Goal: Task Accomplishment & Management: Manage account settings

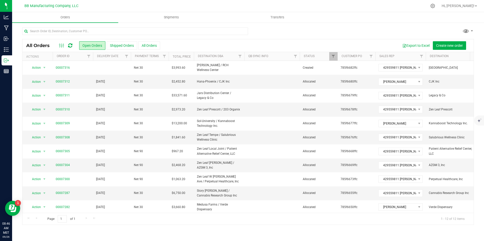
click at [68, 47] on icon at bounding box center [70, 45] width 4 height 5
click at [69, 47] on icon at bounding box center [70, 45] width 4 height 5
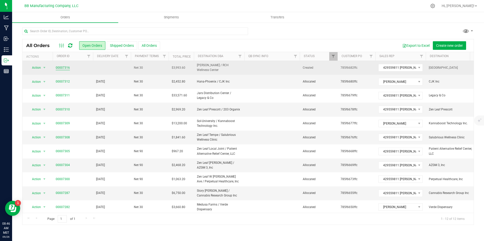
click at [69, 67] on link "00007316" at bounding box center [63, 67] width 14 height 5
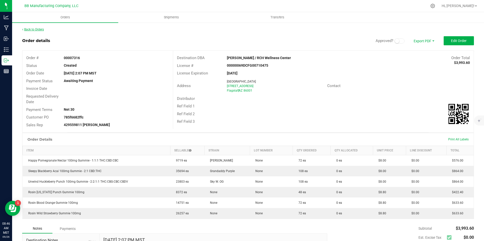
click at [41, 29] on link "Back to Orders" at bounding box center [33, 30] width 22 height 4
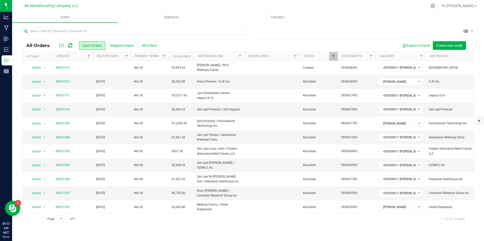
click at [70, 45] on icon at bounding box center [70, 45] width 4 height 5
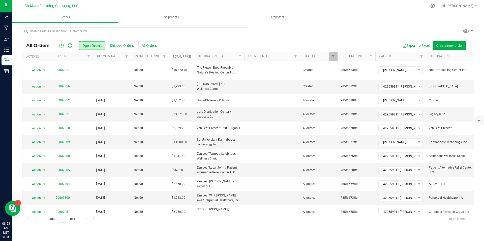
click at [50, 60] on th "Actions" at bounding box center [37, 56] width 30 height 9
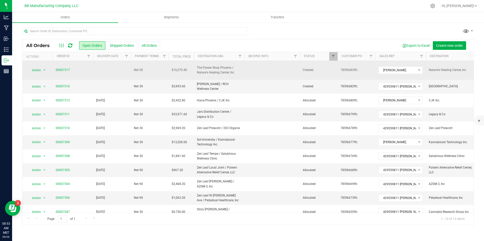
click at [57, 61] on td "00007317" at bounding box center [73, 70] width 40 height 19
click at [61, 68] on link "00007317" at bounding box center [63, 70] width 14 height 5
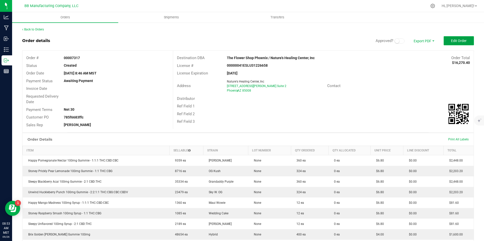
click at [464, 40] on button "Edit Order" at bounding box center [458, 40] width 30 height 9
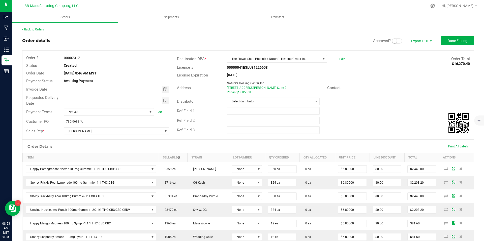
click at [396, 42] on span at bounding box center [397, 41] width 10 height 5
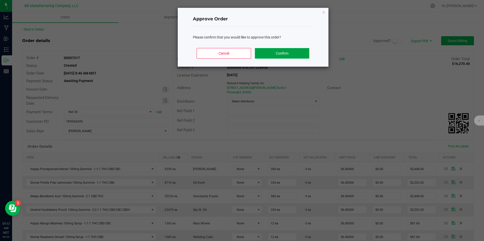
click at [291, 54] on button "Confirm" at bounding box center [282, 53] width 54 height 11
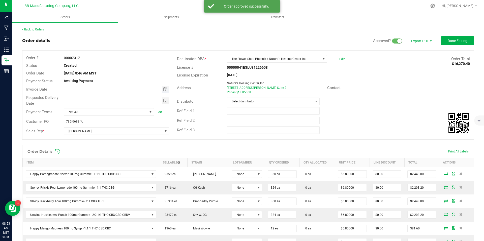
click at [167, 90] on span "Toggle calendar" at bounding box center [165, 89] width 7 height 7
click at [103, 147] on span "30" at bounding box center [100, 147] width 7 height 8
type input "09/30/2025"
click at [164, 103] on span "Toggle calendar" at bounding box center [165, 100] width 7 height 7
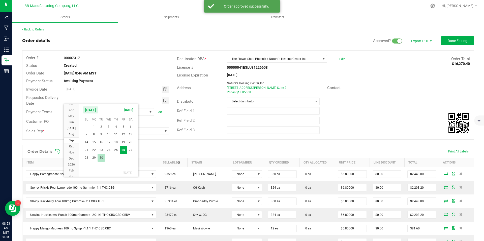
click at [101, 160] on span "30" at bounding box center [100, 158] width 7 height 8
type input "09/30/2025"
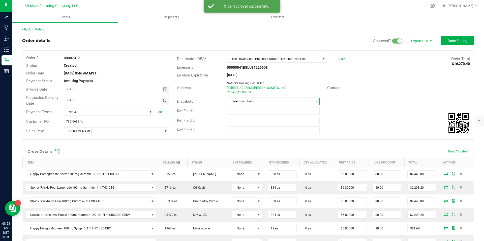
click at [233, 102] on span "Select distributor" at bounding box center [270, 101] width 86 height 7
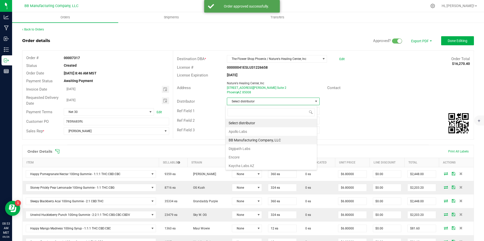
scroll to position [8, 92]
click at [246, 145] on li "Digipath Labs" at bounding box center [270, 149] width 91 height 9
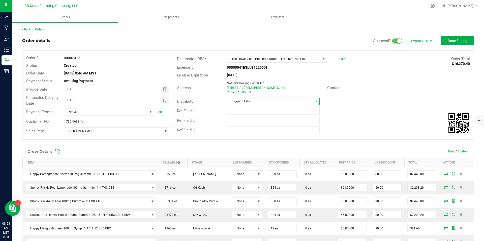
click at [248, 104] on span "Digipath Labs" at bounding box center [270, 101] width 86 height 7
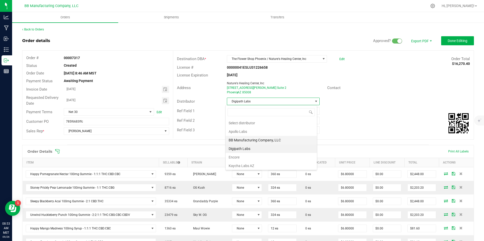
click at [253, 141] on li "BB Manufacturing Company, LLC" at bounding box center [270, 140] width 91 height 9
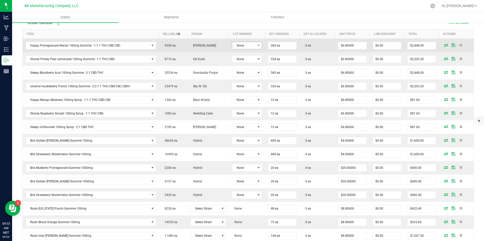
scroll to position [135, 0]
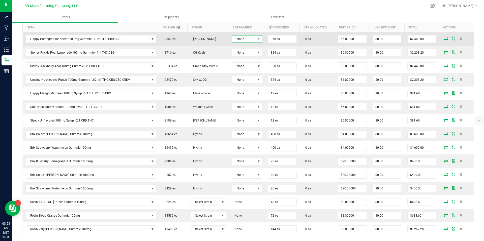
click at [241, 40] on span "None" at bounding box center [243, 39] width 23 height 7
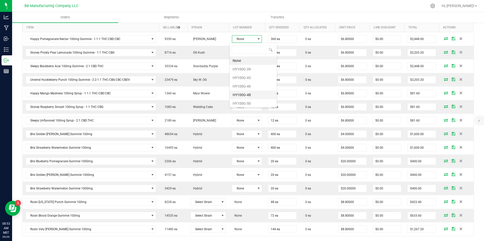
scroll to position [18, 0]
click at [243, 75] on li "HY100G-48" at bounding box center [252, 77] width 47 height 9
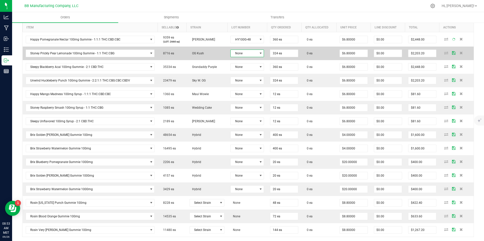
click at [242, 56] on span "None" at bounding box center [243, 53] width 27 height 7
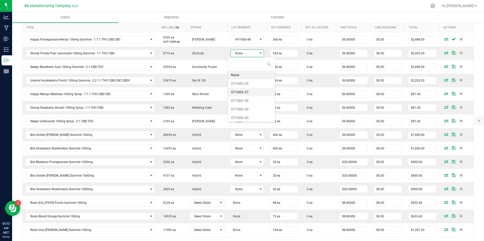
click at [242, 92] on li "ST100G-37" at bounding box center [251, 92] width 47 height 9
click at [244, 56] on span "ST100G-37" at bounding box center [243, 53] width 27 height 7
click at [244, 98] on li "ST100G-38" at bounding box center [251, 101] width 47 height 9
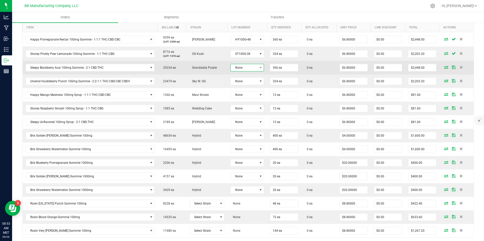
click at [243, 68] on span "None" at bounding box center [243, 67] width 27 height 7
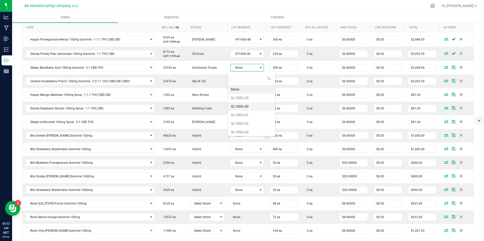
click at [244, 107] on li "SL100G-60" at bounding box center [251, 106] width 47 height 9
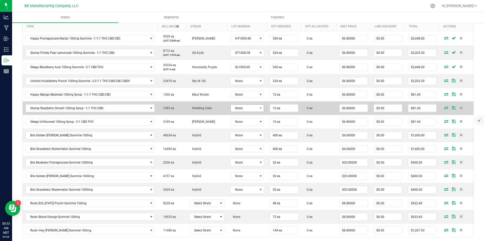
scroll to position [138, 0]
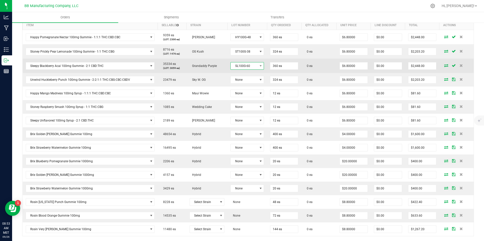
click at [247, 68] on span "SL100G-60" at bounding box center [243, 65] width 27 height 7
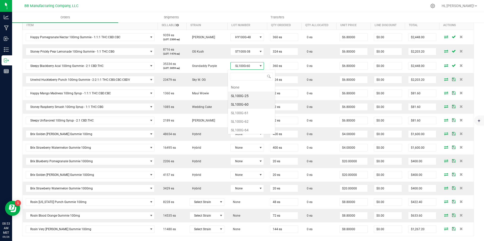
scroll to position [8, 33]
click at [244, 109] on li "SL100G-61" at bounding box center [251, 113] width 47 height 9
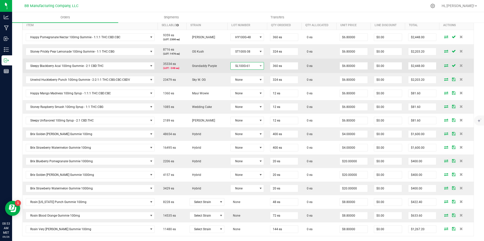
click at [244, 68] on span "SL100G-61" at bounding box center [243, 65] width 27 height 7
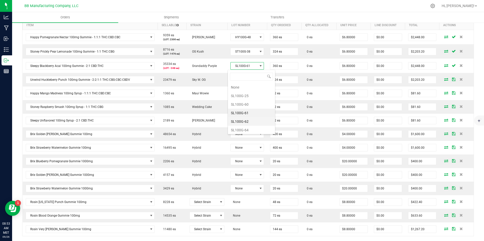
click at [243, 120] on li "SL100G-62" at bounding box center [251, 121] width 47 height 9
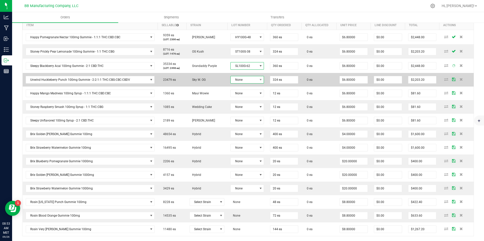
click at [241, 81] on span "None" at bounding box center [243, 79] width 27 height 7
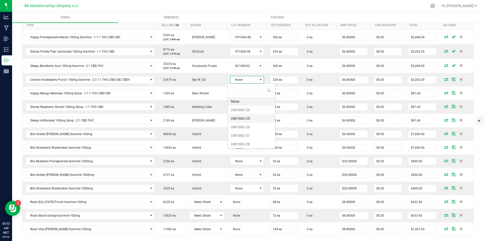
click at [242, 115] on li "UW100G-25" at bounding box center [251, 118] width 47 height 9
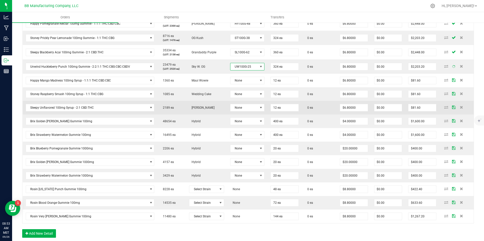
scroll to position [161, 0]
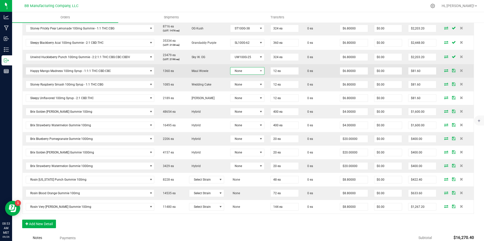
click at [245, 73] on span "None" at bounding box center [243, 71] width 27 height 7
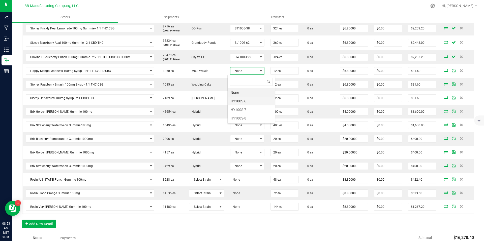
click at [245, 102] on li "HY100S-6" at bounding box center [250, 101] width 47 height 9
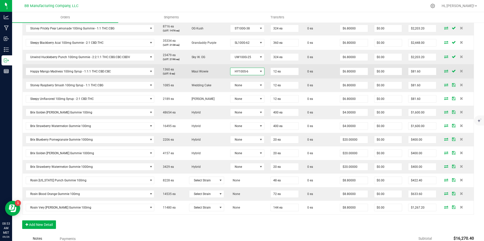
click at [247, 73] on span "HY100S-6" at bounding box center [243, 71] width 27 height 7
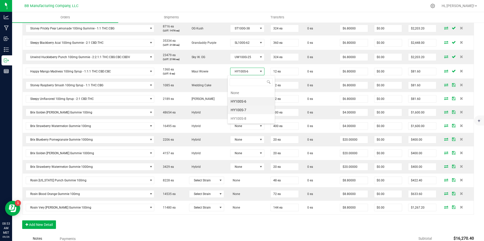
click at [241, 113] on li "HY100S-7" at bounding box center [250, 110] width 47 height 9
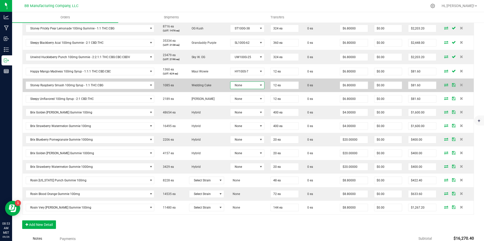
click at [244, 87] on span "None" at bounding box center [243, 85] width 27 height 7
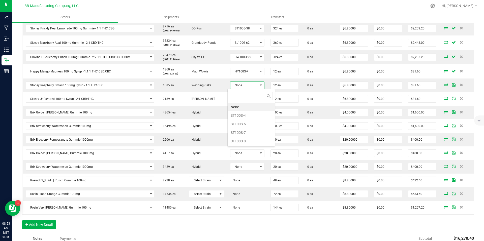
scroll to position [0, 0]
click at [244, 122] on li "ST100S-6" at bounding box center [250, 124] width 47 height 9
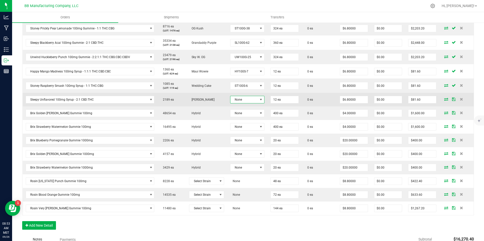
click at [249, 101] on span "None" at bounding box center [243, 99] width 27 height 7
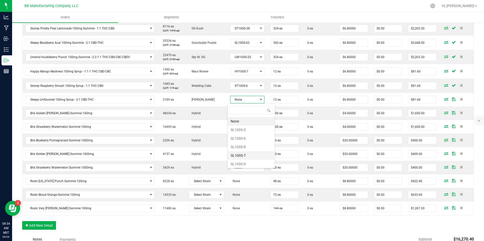
click at [246, 154] on li "SL100S-7" at bounding box center [250, 155] width 47 height 9
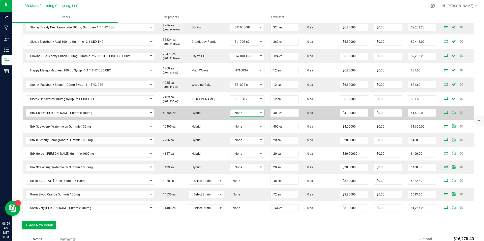
click at [246, 114] on span "None" at bounding box center [243, 113] width 27 height 7
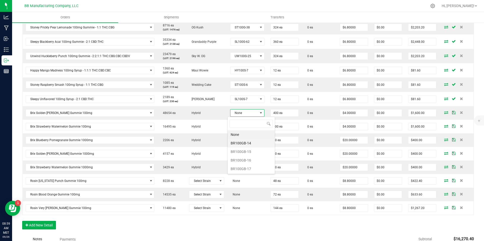
click at [250, 143] on li "BR100GB-14" at bounding box center [250, 143] width 47 height 9
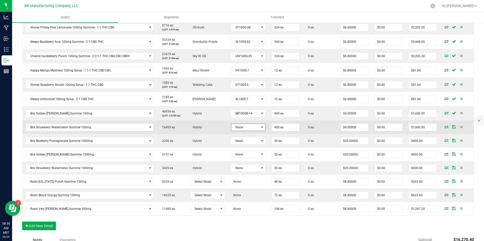
click at [251, 129] on span "None" at bounding box center [245, 127] width 28 height 7
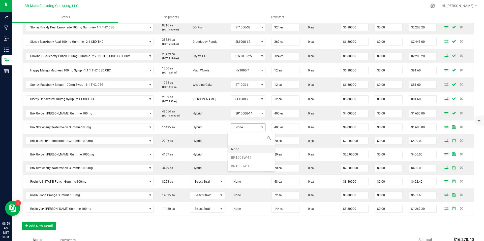
scroll to position [8, 35]
click at [254, 155] on li "BR100SW-17" at bounding box center [251, 157] width 47 height 9
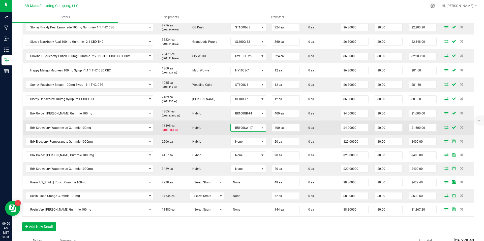
click at [251, 128] on span "BR100SW-17" at bounding box center [244, 127] width 29 height 7
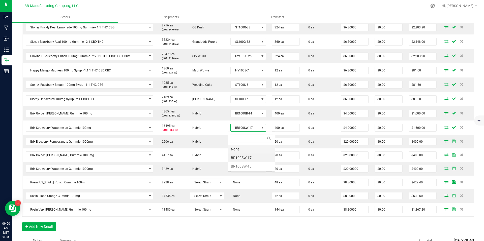
scroll to position [8, 35]
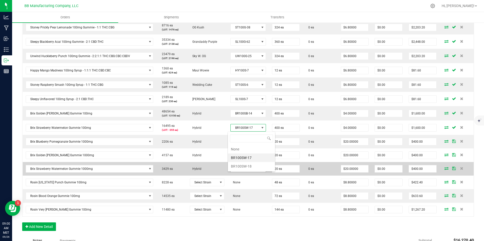
click at [249, 170] on li "BR100SW-18" at bounding box center [251, 166] width 47 height 9
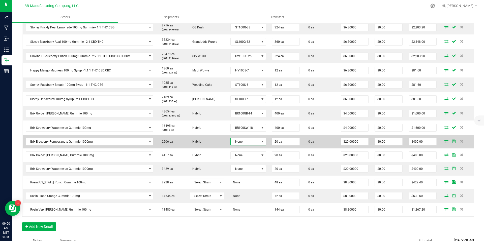
click at [244, 143] on span "None" at bounding box center [244, 141] width 29 height 7
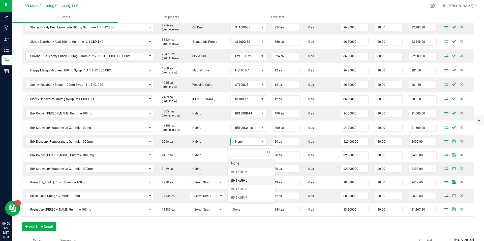
click at [242, 180] on li "BR1KBP-5" at bounding box center [251, 180] width 47 height 9
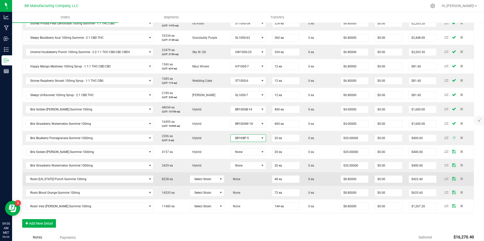
scroll to position [170, 0]
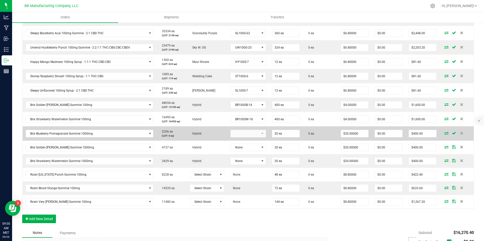
click at [243, 134] on kendo-dropdownlist at bounding box center [248, 134] width 36 height 8
click at [243, 134] on span "BR1KBP-5" at bounding box center [244, 133] width 29 height 7
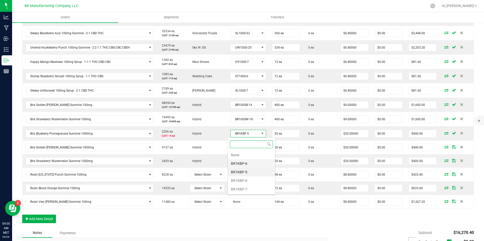
click at [245, 164] on li "BR1KBP-6" at bounding box center [251, 163] width 47 height 9
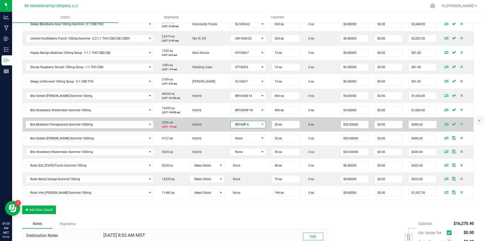
click at [247, 127] on span "BR1KBP-6" at bounding box center [244, 124] width 29 height 7
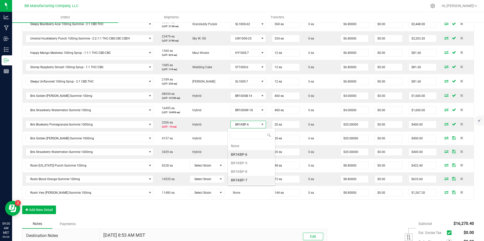
click at [245, 178] on li "BR1KBP-7" at bounding box center [251, 180] width 47 height 9
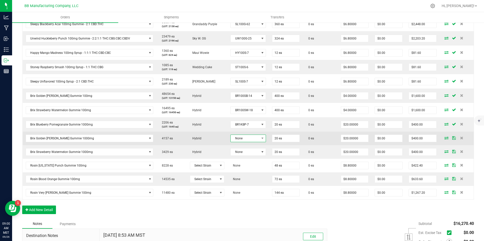
click at [240, 141] on span "None" at bounding box center [244, 138] width 29 height 7
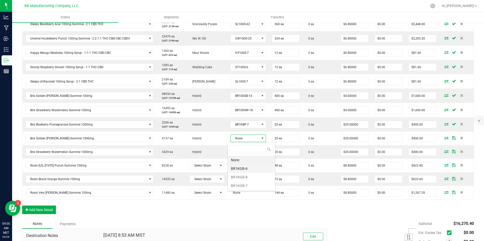
click at [245, 168] on li "BR1KGB-6" at bounding box center [251, 168] width 47 height 9
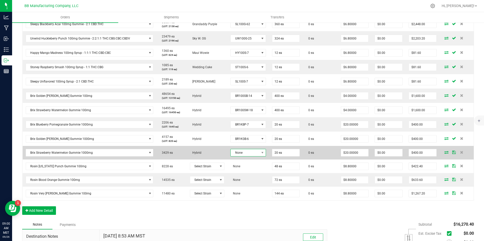
click at [245, 153] on span "None" at bounding box center [244, 152] width 29 height 7
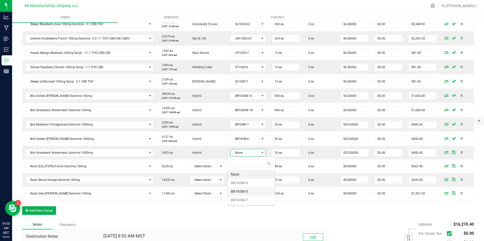
click at [246, 189] on li "BR1KSW-5" at bounding box center [251, 191] width 47 height 9
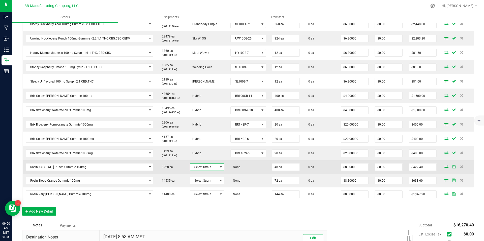
click at [219, 169] on span at bounding box center [221, 167] width 4 height 4
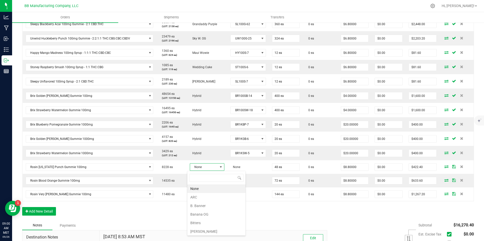
scroll to position [8, 34]
click at [209, 217] on li "Banana OG" at bounding box center [216, 214] width 58 height 9
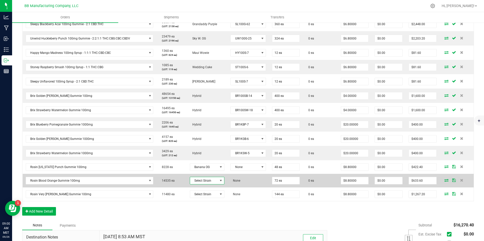
click at [208, 182] on span "Select Strain" at bounding box center [204, 180] width 28 height 7
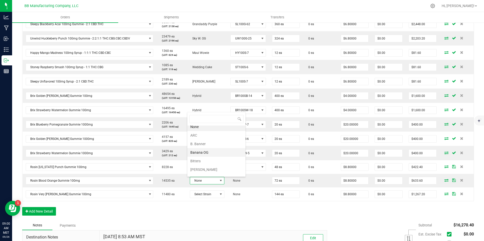
scroll to position [7, 0]
click at [206, 153] on li "Bitters" at bounding box center [216, 157] width 58 height 9
click at [204, 154] on li "Banana OG" at bounding box center [216, 155] width 58 height 9
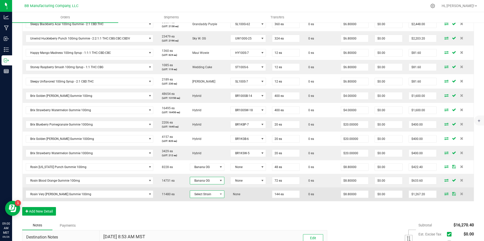
click at [204, 194] on span "Select Strain" at bounding box center [204, 194] width 28 height 7
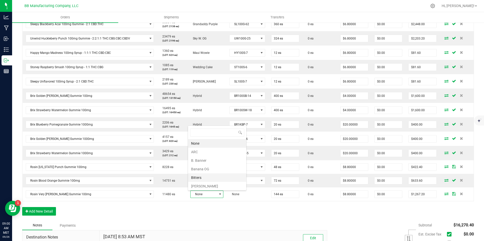
scroll to position [96, 0]
click at [207, 154] on li "GMO Cookies" at bounding box center [217, 150] width 58 height 9
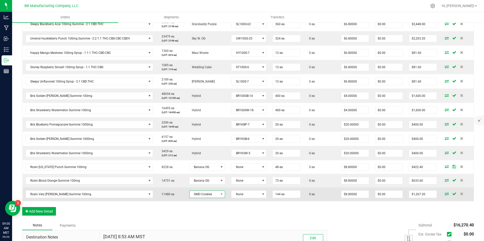
click at [205, 193] on span "GMO Cookies" at bounding box center [203, 194] width 29 height 7
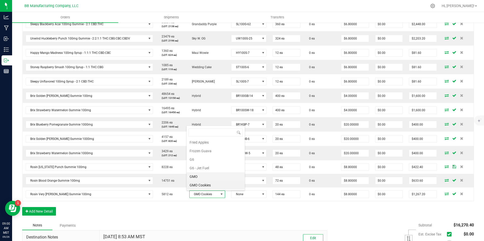
click at [205, 175] on li "GMO" at bounding box center [215, 177] width 58 height 9
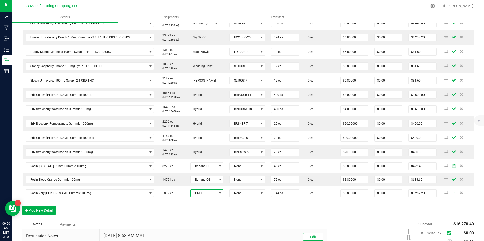
click at [204, 201] on div "Order Details Print All Labels Item Sellable Strain Lot Number Qty Ordered Qty …" at bounding box center [247, 92] width 451 height 255
click at [204, 195] on span "GMO" at bounding box center [203, 193] width 26 height 7
click at [205, 170] on li "GMOC" at bounding box center [217, 171] width 58 height 9
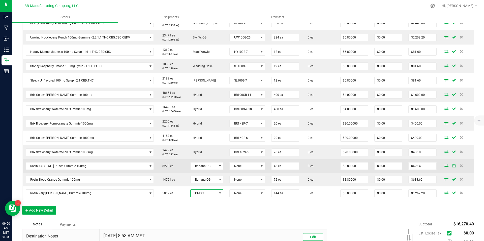
click at [241, 160] on td "None" at bounding box center [247, 166] width 42 height 14
click at [241, 166] on span "None" at bounding box center [243, 166] width 29 height 7
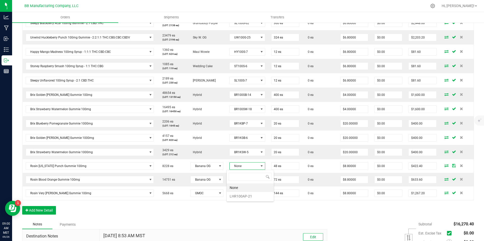
click at [242, 192] on li "None" at bounding box center [249, 188] width 47 height 9
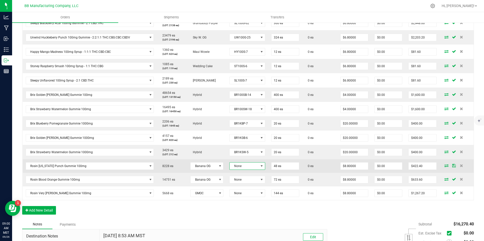
click at [243, 171] on td "None" at bounding box center [247, 166] width 42 height 14
click at [243, 166] on span "None" at bounding box center [243, 166] width 29 height 7
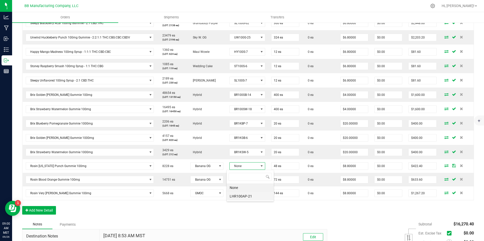
click at [243, 198] on li "LHR100AP-21" at bounding box center [249, 196] width 47 height 9
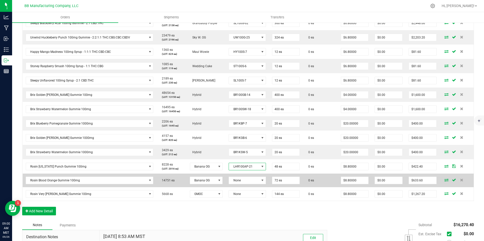
click at [243, 176] on td "None" at bounding box center [246, 181] width 43 height 14
click at [242, 179] on span "None" at bounding box center [244, 180] width 30 height 7
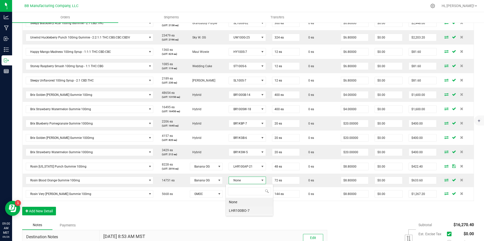
click at [241, 207] on li "LHR100BO-7" at bounding box center [249, 211] width 47 height 9
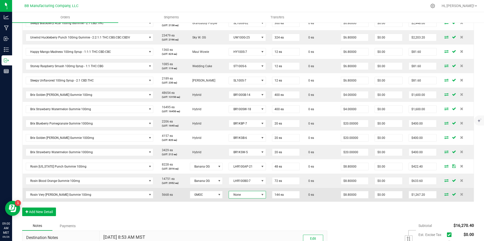
click at [242, 197] on span "None" at bounding box center [244, 194] width 30 height 7
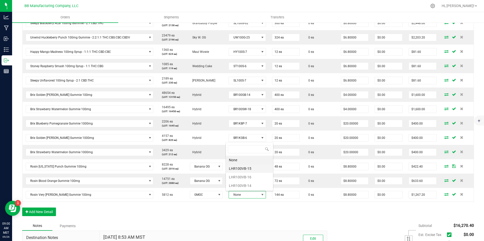
click at [249, 171] on li "LHR100VB-15" at bounding box center [249, 168] width 47 height 9
click at [243, 195] on span "LHR100VB-15" at bounding box center [244, 195] width 30 height 7
click at [245, 177] on li "LHR100VB-16" at bounding box center [249, 177] width 47 height 9
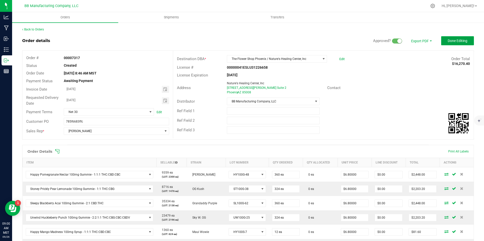
click at [448, 42] on span "Done Editing" at bounding box center [457, 41] width 20 height 4
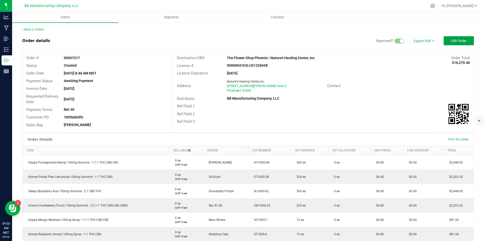
click at [452, 43] on button "Edit Order" at bounding box center [458, 40] width 30 height 9
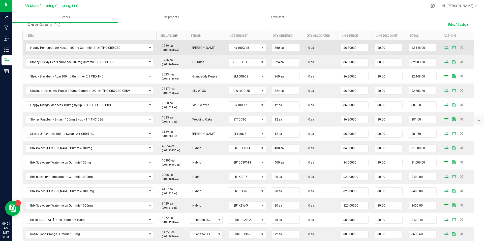
click at [444, 48] on icon at bounding box center [446, 47] width 4 height 3
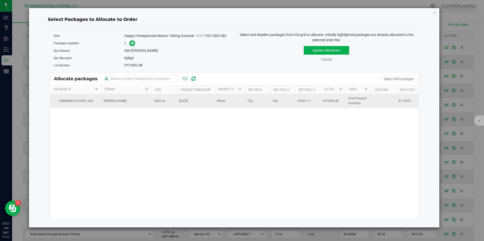
click at [163, 103] on span "2660 ea" at bounding box center [159, 101] width 11 height 5
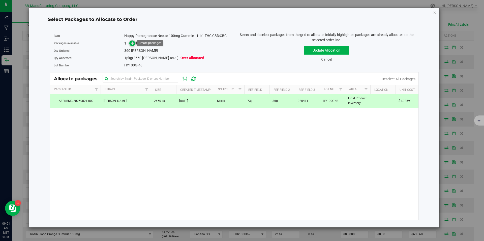
click at [133, 44] on icon at bounding box center [133, 43] width 4 height 4
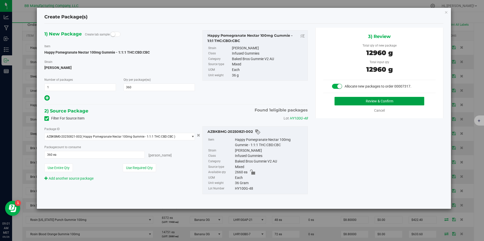
click at [358, 103] on button "Review & Confirm" at bounding box center [379, 101] width 90 height 9
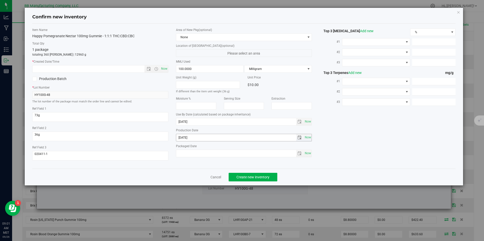
click at [201, 133] on div "Production Date 2025-07-28 Now" at bounding box center [244, 134] width 136 height 13
click at [200, 136] on input "2025-07-28" at bounding box center [236, 137] width 120 height 7
click at [128, 69] on input "text" at bounding box center [92, 68] width 120 height 7
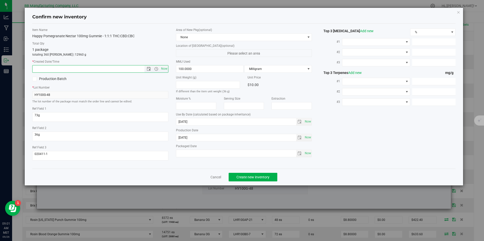
paste input "2025-07-28"
type input "7/28/2025 9:01 AM"
click at [243, 176] on span "Create new inventory" at bounding box center [252, 177] width 33 height 4
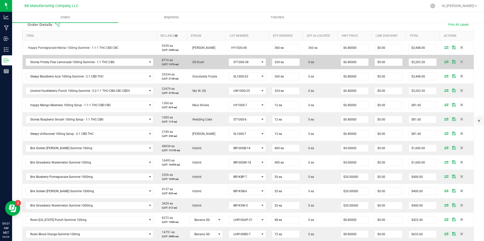
click at [444, 62] on icon at bounding box center [446, 61] width 4 height 3
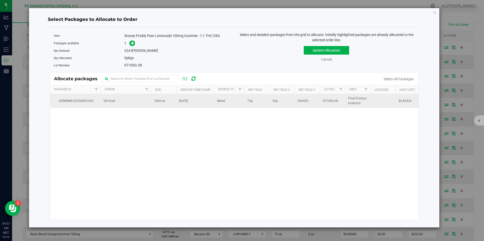
click at [155, 102] on span "1800 ea" at bounding box center [159, 101] width 11 height 5
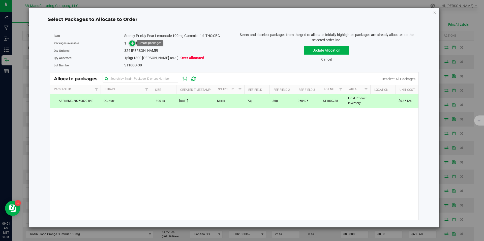
click at [132, 43] on icon at bounding box center [133, 43] width 4 height 4
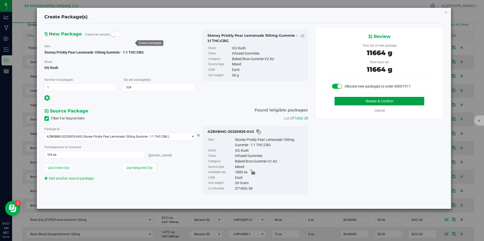
click at [366, 99] on button "Review & Confirm" at bounding box center [379, 101] width 90 height 9
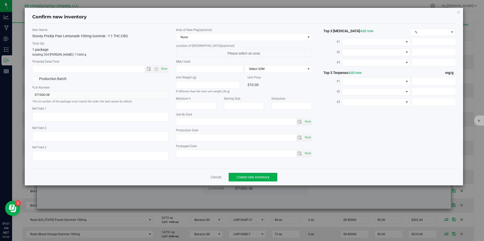
type textarea "73g"
type textarea "36g"
type textarea "060425"
type input "100.0000"
type input "2026-08-15"
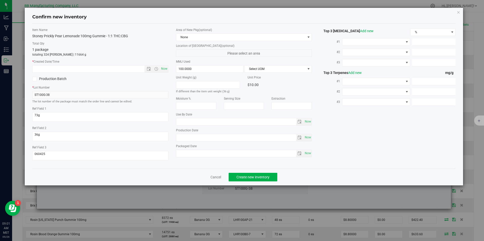
type input "2025-08-15"
click at [187, 137] on input "2025-08-15" at bounding box center [236, 137] width 120 height 7
click at [123, 65] on input "text" at bounding box center [92, 68] width 120 height 7
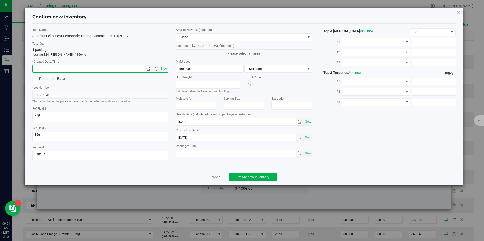
paste input "2025-08-15"
type input "8/15/2025 9:01 AM"
click at [248, 176] on span "Create new inventory" at bounding box center [252, 177] width 33 height 4
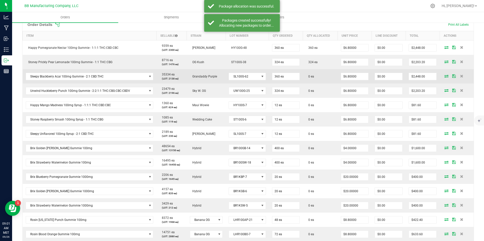
click at [444, 76] on icon at bounding box center [446, 76] width 4 height 3
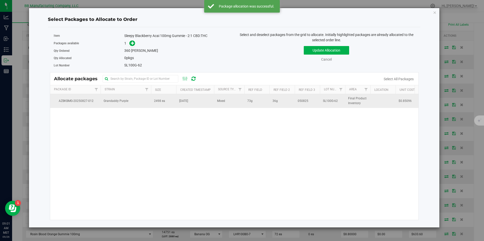
click at [159, 107] on td "2498 ea" at bounding box center [163, 101] width 25 height 14
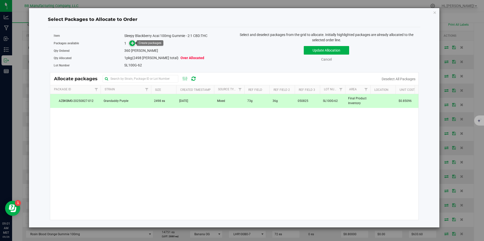
click at [131, 41] on icon at bounding box center [133, 43] width 4 height 4
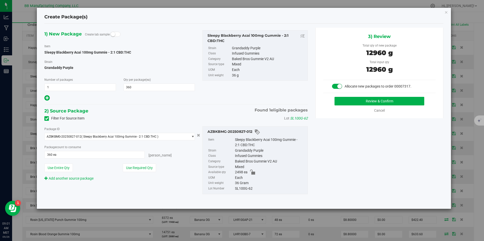
click at [368, 96] on div "3) Review Total qty of new package 12960 g Total input qty 12960 g Allocate new…" at bounding box center [379, 73] width 128 height 91
click at [368, 100] on button "Review & Confirm" at bounding box center [379, 101] width 90 height 9
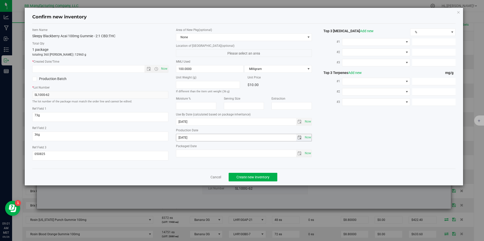
click at [197, 135] on input "2025-08-11" at bounding box center [236, 137] width 120 height 7
click at [118, 70] on input "text" at bounding box center [92, 68] width 120 height 7
paste input "2025-08-11"
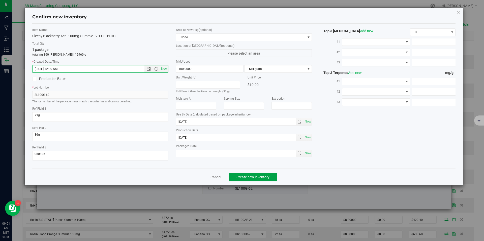
type input "8/11/2025 9:01 AM"
click at [246, 181] on button "Create new inventory" at bounding box center [252, 177] width 49 height 9
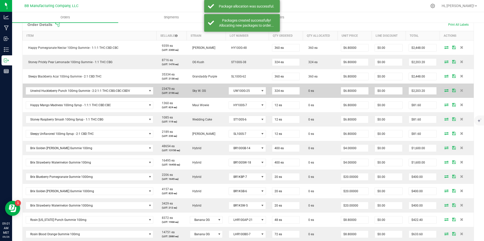
click at [446, 92] on span at bounding box center [446, 90] width 8 height 3
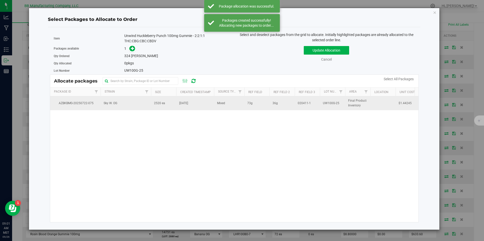
click at [164, 99] on td "2520 ea" at bounding box center [163, 103] width 25 height 14
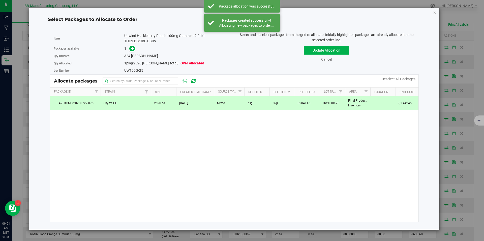
click at [129, 46] on span at bounding box center [131, 49] width 8 height 6
click at [133, 50] on icon at bounding box center [133, 49] width 4 height 4
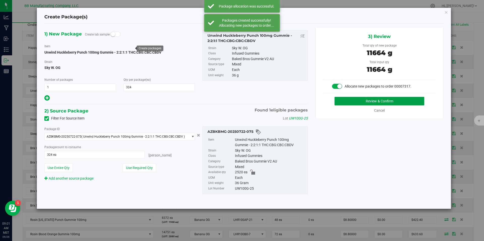
click at [351, 101] on button "Review & Confirm" at bounding box center [379, 101] width 90 height 9
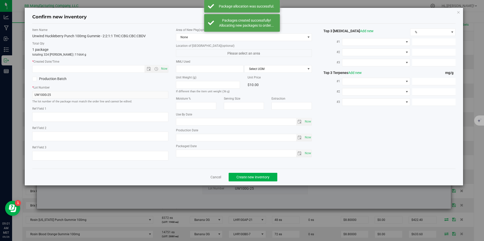
type textarea "73g"
type textarea "36g"
type textarea "020411-1"
type input "100.0000"
type input "2026-06-16"
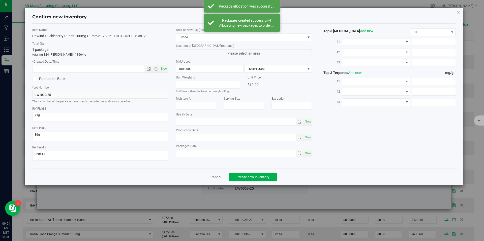
type input "2025-06-16"
click at [184, 141] on span "2025-06-16 Now" at bounding box center [244, 138] width 136 height 8
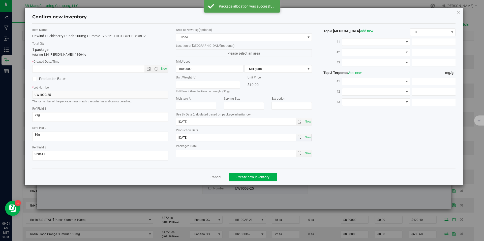
click at [184, 141] on span "2025-06-16 Now" at bounding box center [244, 138] width 136 height 8
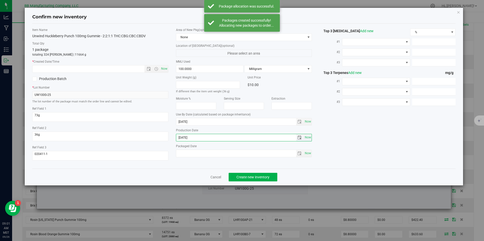
click at [185, 139] on input "2025-06-16" at bounding box center [236, 137] width 120 height 7
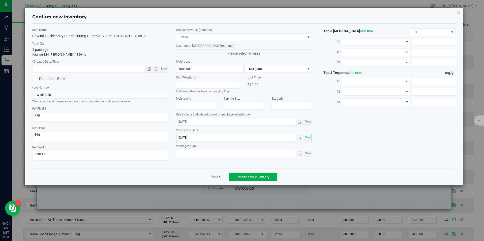
click at [185, 139] on input "2025-06-16" at bounding box center [236, 137] width 120 height 7
click at [127, 68] on input "text" at bounding box center [92, 68] width 120 height 7
paste input "2025-06-16"
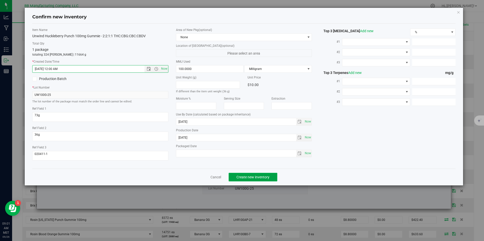
type input "6/16/2025 9:01 AM"
click at [246, 176] on span "Create new inventory" at bounding box center [252, 177] width 33 height 4
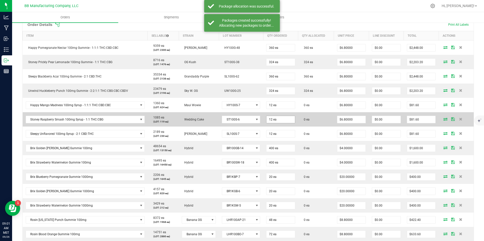
scroll to position [135, 0]
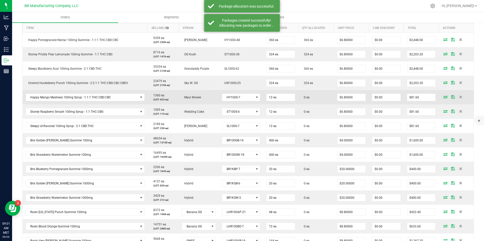
click at [443, 96] on icon at bounding box center [445, 96] width 4 height 3
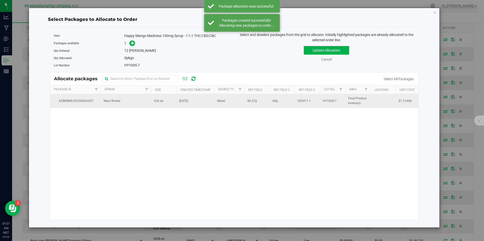
click at [180, 106] on td "Jun 4, 2025" at bounding box center [195, 101] width 38 height 14
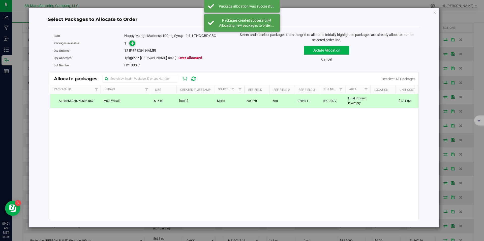
click at [134, 45] on icon at bounding box center [133, 43] width 4 height 4
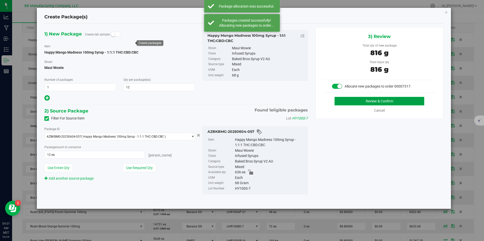
click at [359, 105] on button "Review & Confirm" at bounding box center [379, 101] width 90 height 9
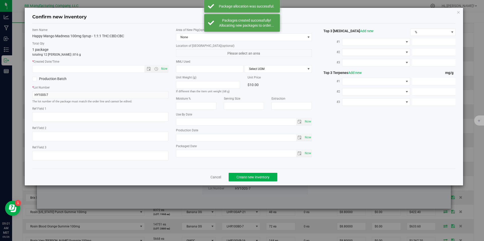
type textarea "90.27g"
type textarea "68g"
type textarea "020411-1"
type input "100.0000"
type input "2026-05-06"
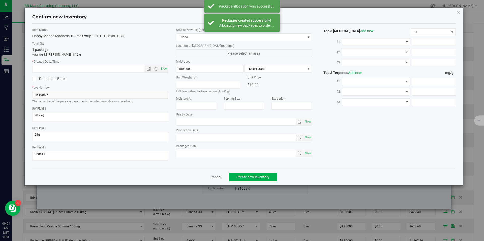
type input "2025-05-06"
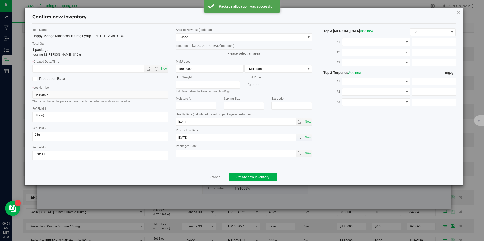
click at [185, 137] on input "2025-05-06" at bounding box center [236, 137] width 120 height 7
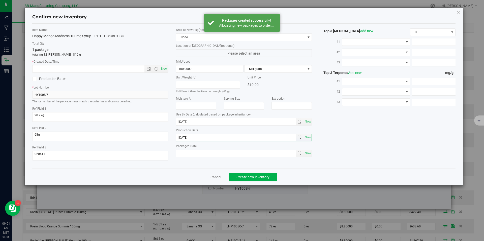
click at [185, 137] on input "2025-05-06" at bounding box center [236, 137] width 120 height 7
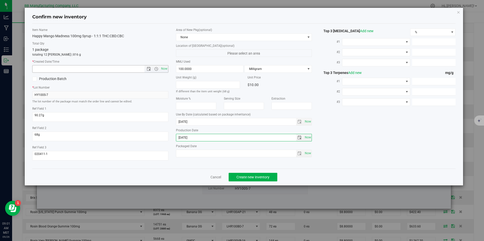
click at [137, 70] on input "text" at bounding box center [92, 68] width 120 height 7
paste input "2025-05-06"
type input "5/6/2025 9:01 AM"
click at [251, 184] on div "Cancel Create new inventory" at bounding box center [243, 177] width 423 height 17
click at [252, 179] on span "Create new inventory" at bounding box center [252, 177] width 33 height 4
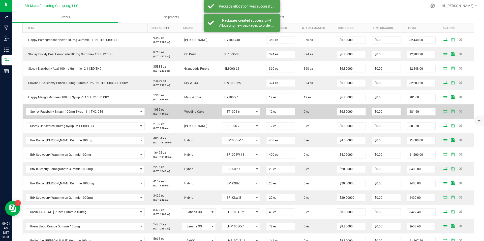
scroll to position [173, 0]
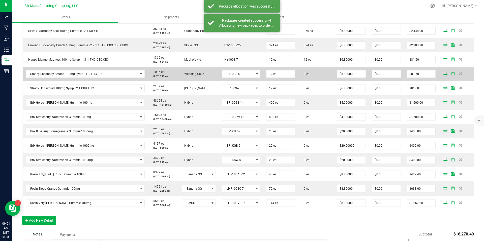
click at [443, 74] on icon at bounding box center [445, 73] width 4 height 3
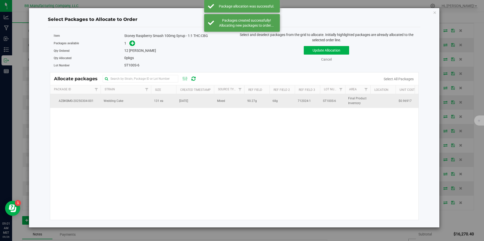
click at [148, 101] on td "Wedding Cake" at bounding box center [126, 101] width 50 height 14
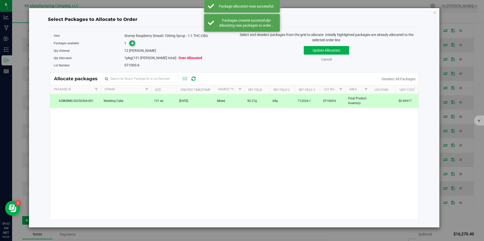
click at [132, 44] on icon at bounding box center [133, 43] width 4 height 4
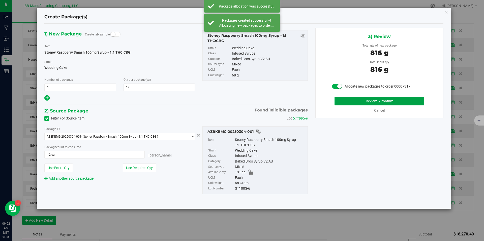
click at [356, 101] on button "Review & Confirm" at bounding box center [379, 101] width 90 height 9
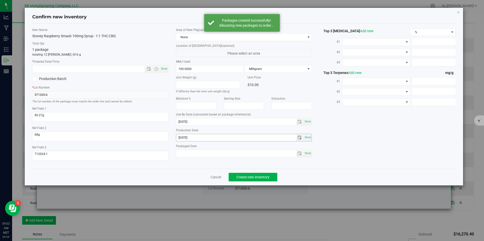
click at [185, 140] on input "2025-01-29" at bounding box center [236, 137] width 120 height 7
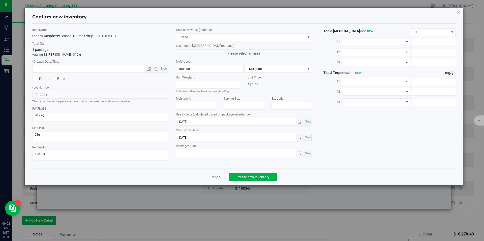
click at [185, 140] on input "2025-01-29" at bounding box center [236, 137] width 120 height 7
click at [132, 66] on input "text" at bounding box center [92, 68] width 120 height 7
paste input "2025-01-29"
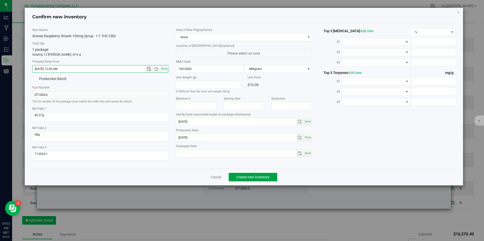
type input "1/29/2025 9:02 AM"
click at [241, 175] on span "Create new inventory" at bounding box center [252, 177] width 33 height 4
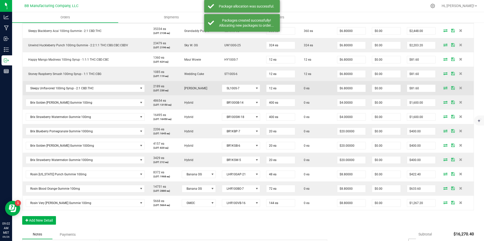
click at [443, 88] on icon at bounding box center [445, 87] width 4 height 3
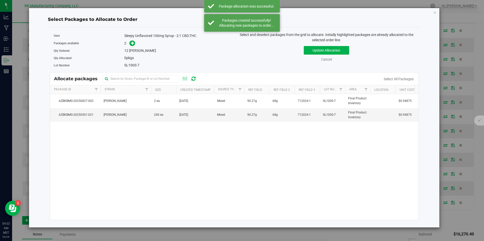
click at [147, 99] on td "King Louis XIII" at bounding box center [126, 101] width 50 height 14
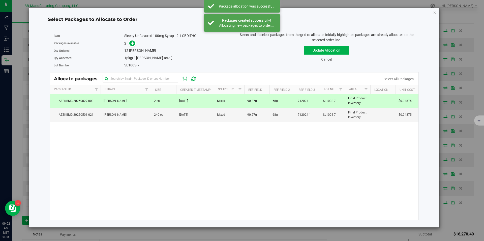
click at [147, 99] on td "King Louis XIII" at bounding box center [126, 101] width 50 height 14
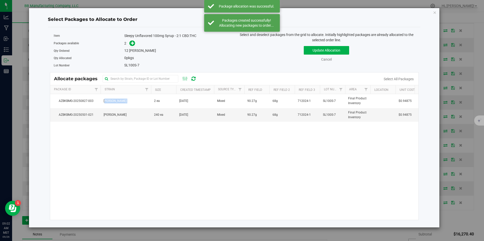
click at [147, 99] on td "King Louis XIII" at bounding box center [126, 101] width 50 height 14
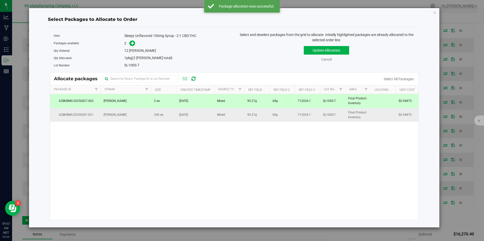
click at [146, 114] on td "King Louis XIII" at bounding box center [126, 115] width 50 height 14
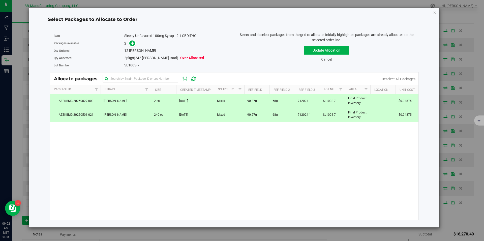
click at [132, 47] on div "Packages available 2" at bounding box center [142, 44] width 177 height 8
click at [132, 46] on span at bounding box center [132, 44] width 6 height 6
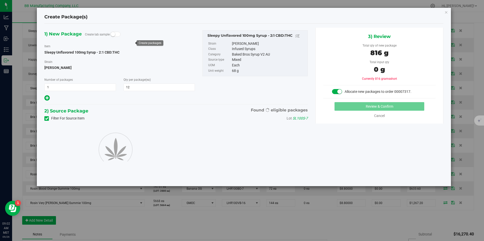
type input "12"
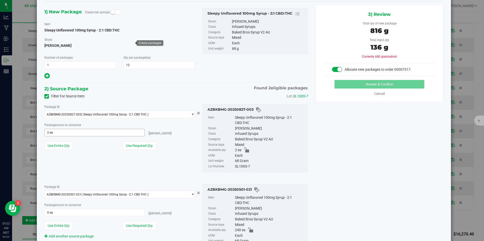
scroll to position [56, 0]
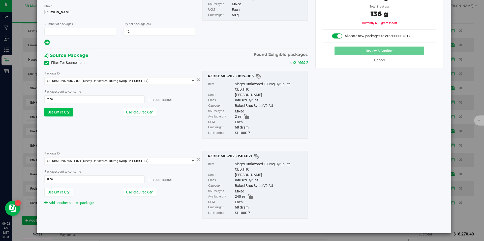
click at [55, 116] on button "Use Entire Qty" at bounding box center [58, 112] width 28 height 9
click at [144, 193] on button "Use Required Qty" at bounding box center [139, 192] width 33 height 9
type input "10 ea"
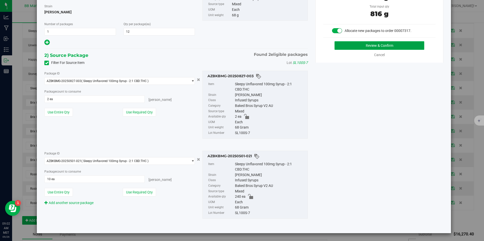
click at [368, 43] on button "Review & Confirm" at bounding box center [379, 45] width 90 height 9
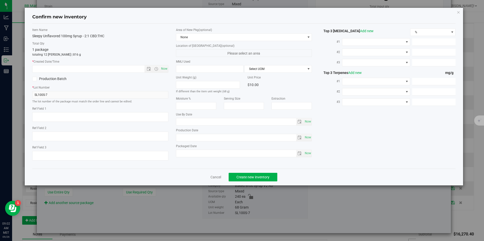
type textarea "90.27g"
type textarea "68g"
type textarea "712024-1"
type input "100.0000"
type input "2026-01-15"
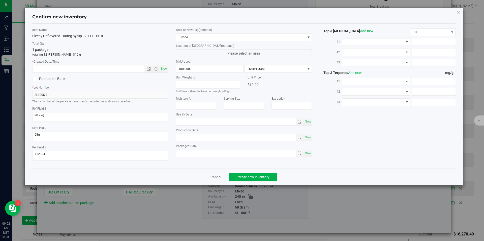
type input "2025-01-15"
click at [213, 137] on input "2025-01-15" at bounding box center [236, 137] width 120 height 7
click at [127, 65] on div "* Created Date/Time Now" at bounding box center [100, 65] width 136 height 13
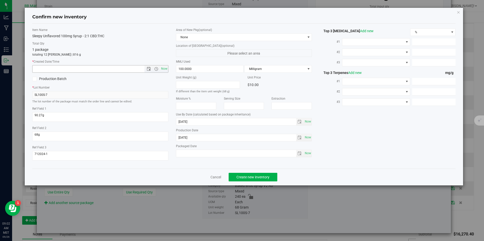
click at [127, 68] on input "text" at bounding box center [92, 68] width 120 height 7
paste input "2025-01-15"
type input "1/15/2025 9:02 AM"
click at [236, 174] on button "Create new inventory" at bounding box center [252, 177] width 49 height 9
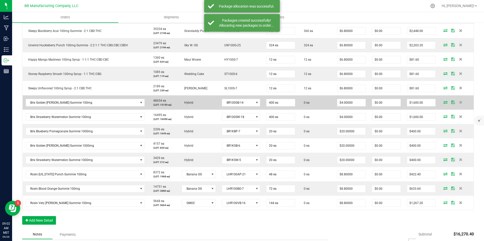
click at [443, 102] on icon at bounding box center [445, 102] width 4 height 3
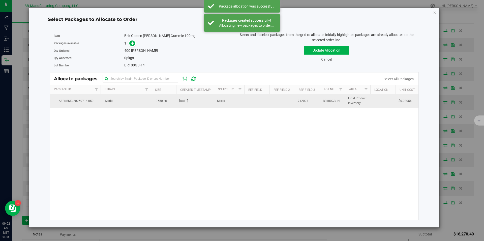
click at [164, 99] on td "13550 ea" at bounding box center [163, 101] width 25 height 14
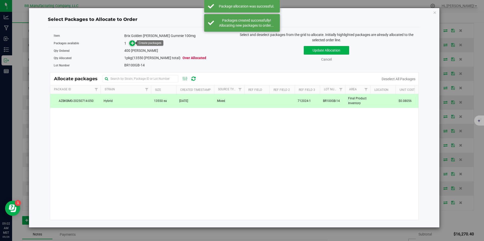
click at [131, 41] on icon at bounding box center [133, 43] width 4 height 4
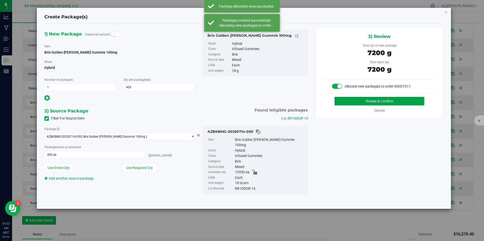
click at [357, 100] on button "Review & Confirm" at bounding box center [379, 101] width 90 height 9
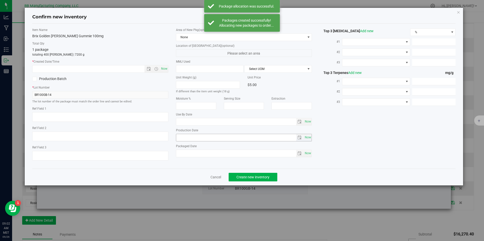
type textarea "712024-1"
type input "100.0000"
type input "2026-05-15"
type input "2025-05-15"
click at [186, 139] on input "2025-05-15" at bounding box center [236, 137] width 120 height 7
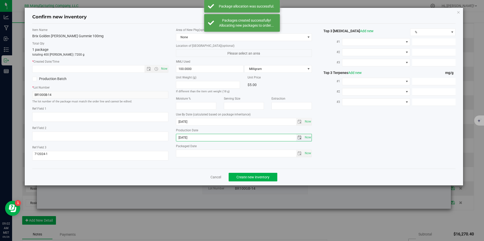
click at [185, 139] on input "2025-05-15" at bounding box center [236, 137] width 120 height 7
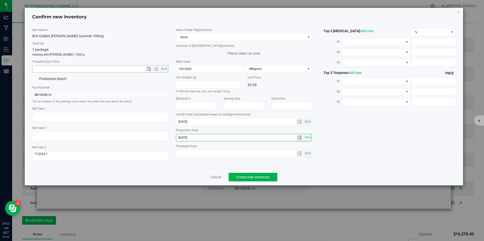
click at [122, 69] on input "text" at bounding box center [92, 68] width 120 height 7
paste input "2025-05-15"
type input "5/15/2025 9:02 AM"
click at [264, 173] on div "Cancel Create new inventory" at bounding box center [243, 177] width 423 height 17
click at [264, 177] on span "Create new inventory" at bounding box center [252, 177] width 33 height 4
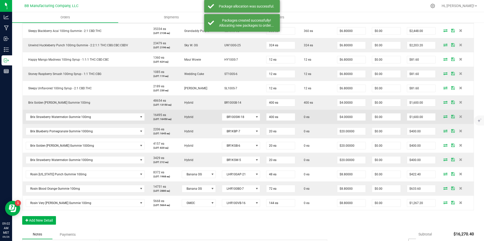
click at [445, 116] on span at bounding box center [445, 116] width 8 height 3
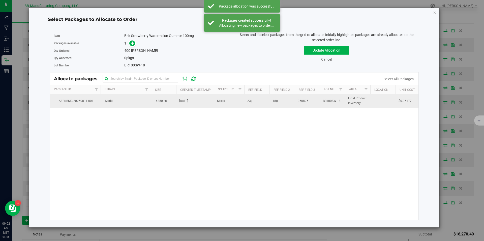
click at [162, 106] on td "16850 ea" at bounding box center [163, 101] width 25 height 14
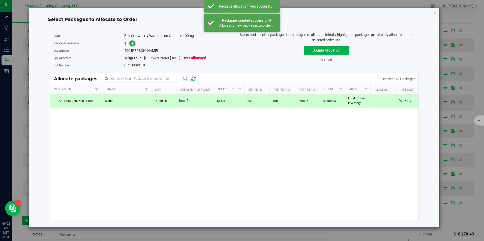
click at [131, 42] on icon at bounding box center [133, 43] width 4 height 4
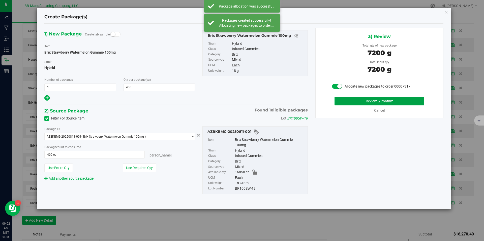
click at [341, 99] on button "Review & Confirm" at bounding box center [379, 101] width 90 height 9
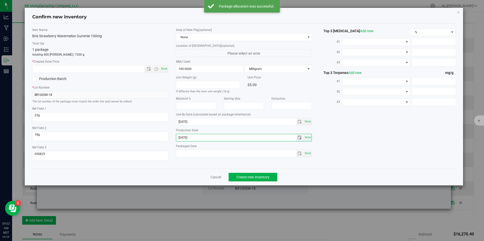
click at [185, 140] on input "2025-07-17" at bounding box center [236, 137] width 120 height 7
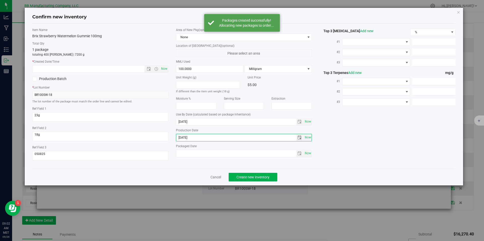
click at [185, 140] on input "2025-07-17" at bounding box center [236, 137] width 120 height 7
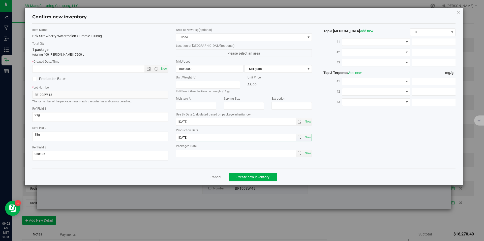
click at [185, 140] on input "2025-07-17" at bounding box center [236, 137] width 120 height 7
click at [130, 67] on input "text" at bounding box center [92, 68] width 120 height 7
paste input "2025-07-17"
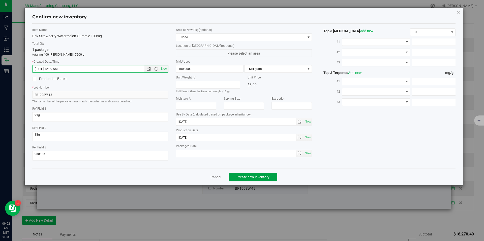
type input "7/17/2025 9:02 AM"
click at [250, 177] on span "Create new inventory" at bounding box center [252, 177] width 33 height 4
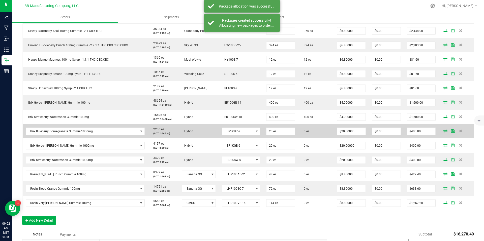
click at [443, 131] on icon at bounding box center [445, 130] width 4 height 3
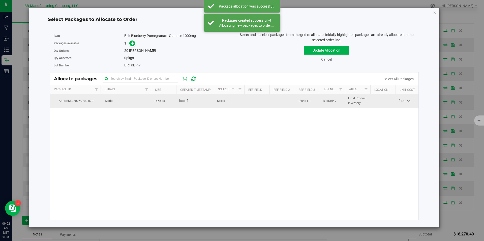
click at [170, 102] on td "1665 ea" at bounding box center [163, 101] width 25 height 14
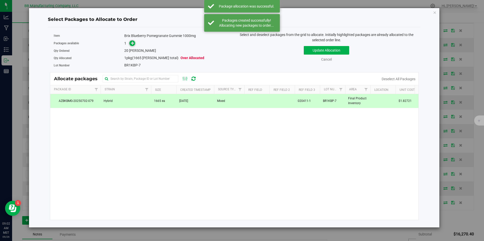
click at [135, 43] on span at bounding box center [132, 44] width 6 height 6
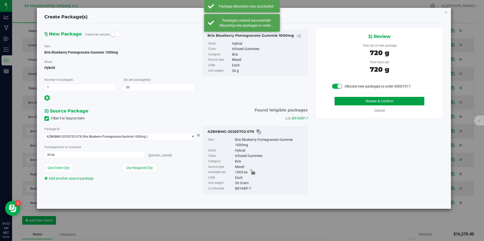
click at [360, 103] on button "Review & Confirm" at bounding box center [379, 101] width 90 height 9
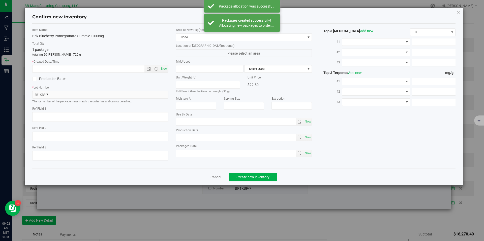
type textarea "020411-1"
type input "1,000.0000"
type input "2026-06-05"
type input "2025-06-05"
click at [194, 141] on input "2025-06-05" at bounding box center [236, 137] width 120 height 7
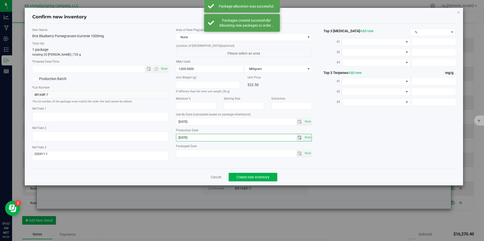
click at [194, 141] on input "2025-06-05" at bounding box center [236, 137] width 120 height 7
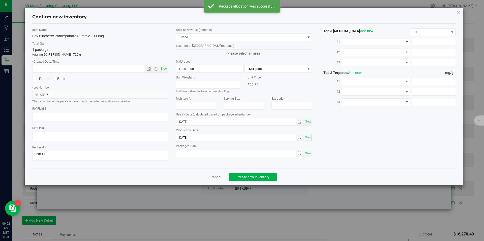
click at [194, 141] on input "2025-06-05" at bounding box center [236, 137] width 120 height 7
click at [120, 68] on input "text" at bounding box center [92, 68] width 120 height 7
paste input "2025-06-05"
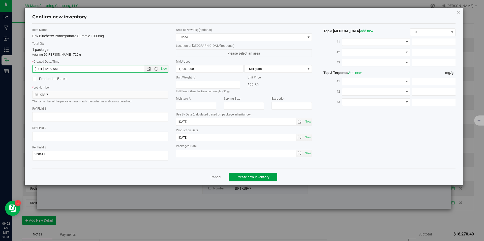
type input "6/5/2025 9:02 AM"
click at [249, 181] on button "Create new inventory" at bounding box center [252, 177] width 49 height 9
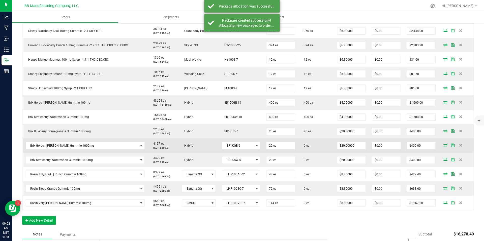
click at [441, 146] on span at bounding box center [445, 145] width 8 height 3
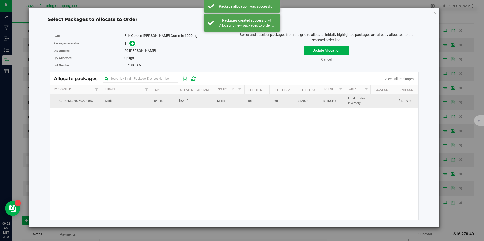
click at [139, 105] on td "Hybrid" at bounding box center [126, 101] width 50 height 14
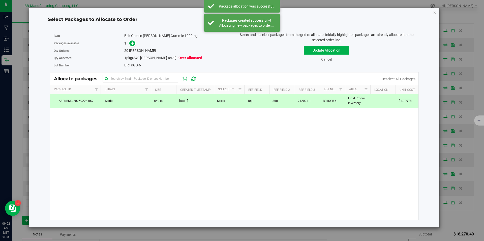
click at [127, 44] on span at bounding box center [131, 44] width 8 height 6
click at [129, 44] on span at bounding box center [131, 44] width 8 height 6
click at [130, 44] on span at bounding box center [132, 44] width 6 height 6
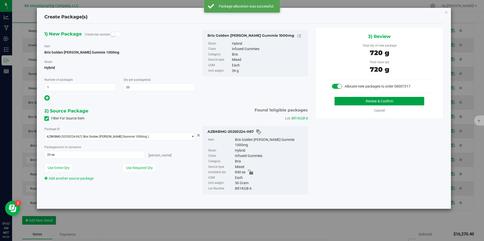
click at [350, 97] on button "Review & Confirm" at bounding box center [379, 101] width 90 height 9
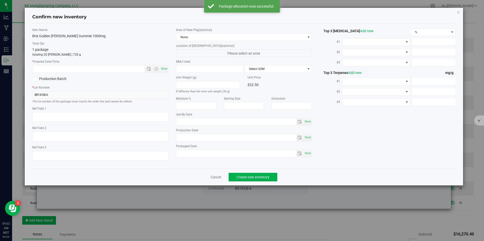
type textarea "40g"
type textarea "36g"
type textarea "712024-1"
type input "1,000.0000"
type input "2026-01-23"
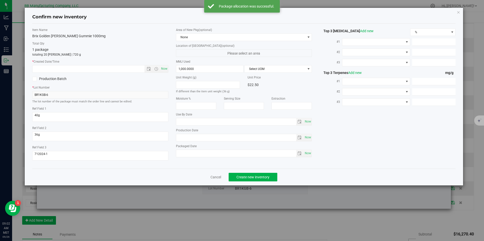
type input "2025-01-23"
click at [195, 135] on input "2025-01-23" at bounding box center [236, 137] width 120 height 7
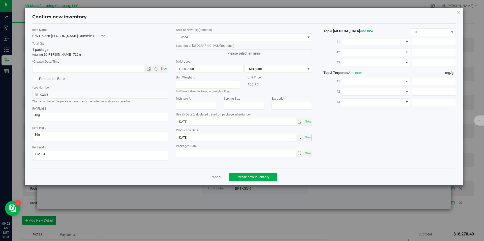
click at [195, 135] on input "2025-01-23" at bounding box center [236, 137] width 120 height 7
click at [124, 66] on input "text" at bounding box center [92, 68] width 120 height 7
paste input "2025-01-23"
type input "1/23/2025 9:02 AM"
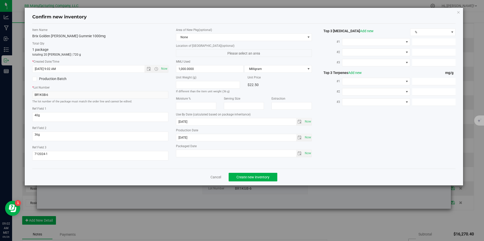
click at [255, 184] on div "Cancel Create new inventory" at bounding box center [243, 177] width 423 height 17
click at [255, 179] on span "Create new inventory" at bounding box center [252, 177] width 33 height 4
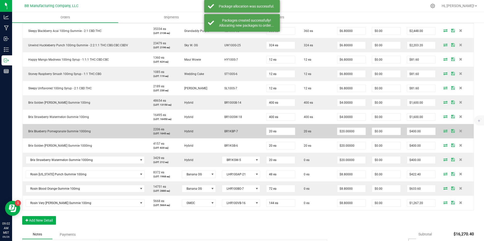
scroll to position [216, 0]
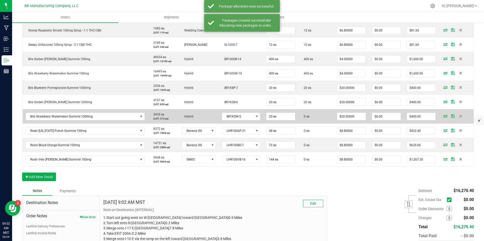
click at [443, 116] on icon at bounding box center [445, 116] width 4 height 3
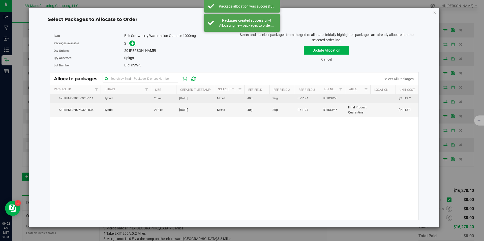
click at [159, 97] on span "20 ea" at bounding box center [158, 98] width 8 height 5
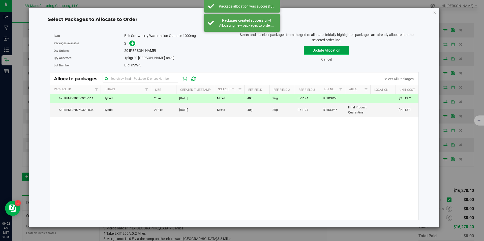
click at [317, 48] on button "Update Allocation" at bounding box center [326, 50] width 45 height 9
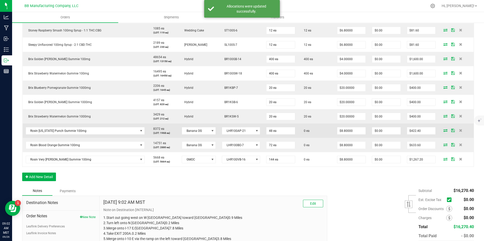
click at [443, 130] on icon at bounding box center [445, 130] width 4 height 3
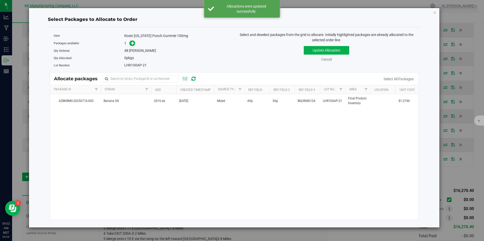
click at [143, 101] on td "Banana OG" at bounding box center [126, 101] width 50 height 14
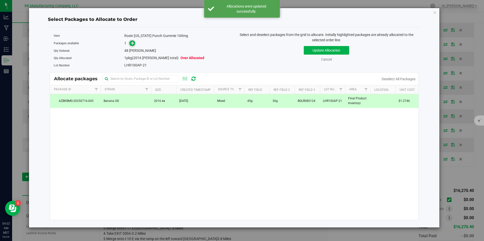
click at [130, 43] on span at bounding box center [132, 44] width 6 height 6
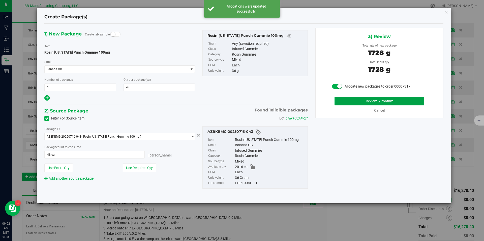
click at [356, 105] on button "Review & Confirm" at bounding box center [379, 101] width 90 height 9
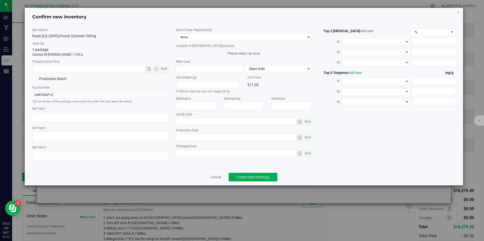
type textarea "45g"
type textarea "36g"
type textarea "BGLR080124"
type input "100.0000"
type input "2026-06-10"
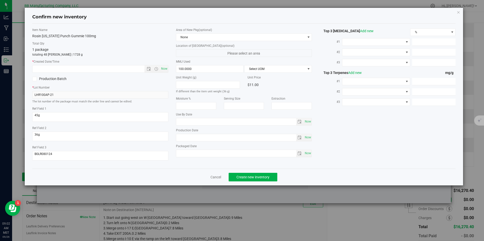
type input "2025-06-10"
drag, startPoint x: 176, startPoint y: 143, endPoint x: 179, endPoint y: 140, distance: 4.1
click at [176, 143] on div "Unit Weight (g) If different than the item unit weight (36 g) Unit Price $11.00…" at bounding box center [244, 116] width 136 height 82
click at [182, 139] on input "2025-06-10" at bounding box center [236, 137] width 120 height 7
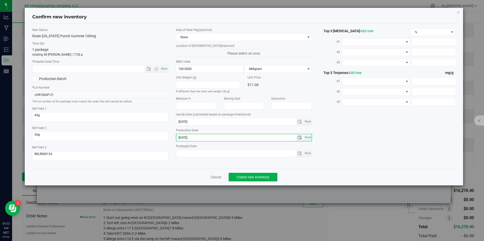
click at [182, 139] on input "2025-06-10" at bounding box center [236, 137] width 120 height 7
click at [126, 69] on input "text" at bounding box center [92, 68] width 120 height 7
paste input "2025-06-10"
type input "6/10/2025 9:02 AM"
click at [255, 183] on div "Cancel Create new inventory" at bounding box center [243, 177] width 423 height 17
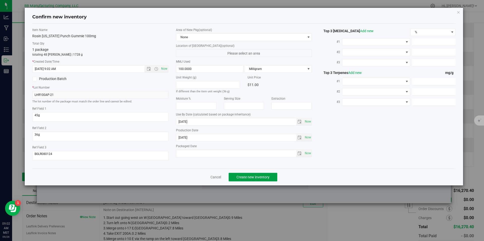
click at [255, 176] on span "Create new inventory" at bounding box center [252, 177] width 33 height 4
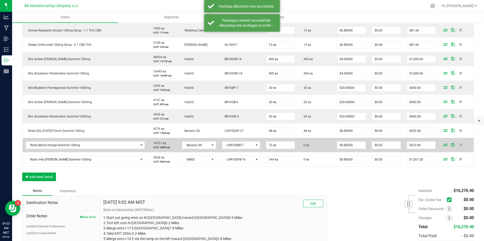
click at [443, 145] on icon at bounding box center [445, 144] width 4 height 3
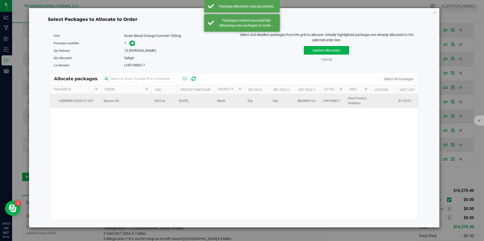
click at [185, 107] on td "Jul 31, 2025" at bounding box center [195, 101] width 38 height 14
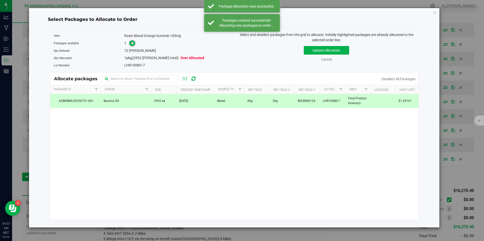
click at [131, 46] on span at bounding box center [132, 44] width 6 height 6
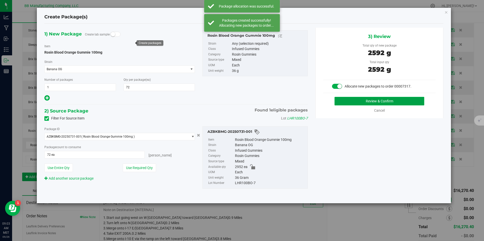
click at [368, 105] on button "Review & Confirm" at bounding box center [379, 101] width 90 height 9
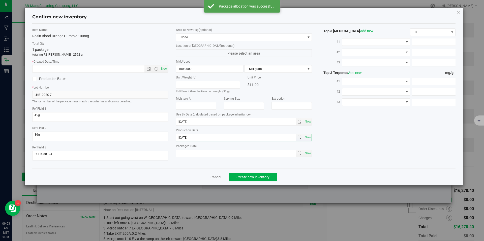
click at [187, 140] on input "2025-06-24" at bounding box center [236, 137] width 120 height 7
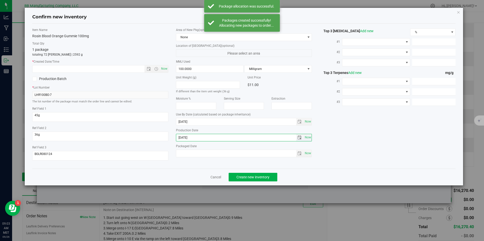
click at [187, 140] on input "2025-06-24" at bounding box center [236, 137] width 120 height 7
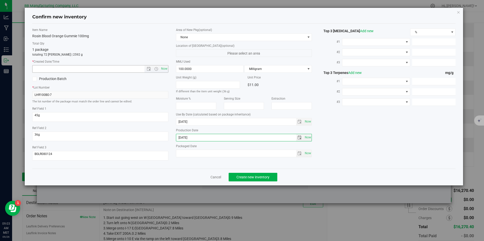
click at [131, 69] on input "text" at bounding box center [92, 68] width 120 height 7
paste input "2025-06-24"
type input "6/24/2025 9:03 AM"
click at [253, 180] on button "Create new inventory" at bounding box center [252, 177] width 49 height 9
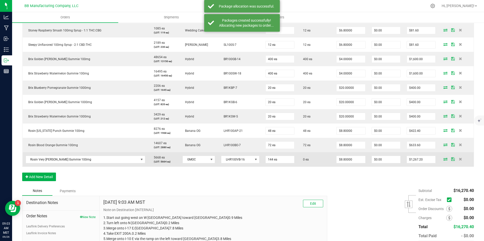
click at [441, 159] on span at bounding box center [445, 159] width 8 height 3
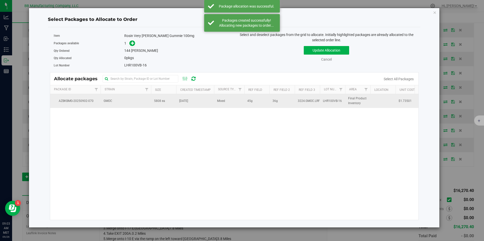
click at [145, 101] on td "GMOC" at bounding box center [126, 101] width 50 height 14
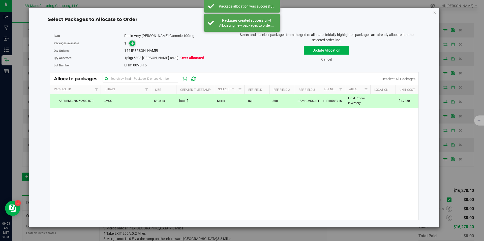
click at [130, 45] on span at bounding box center [132, 44] width 6 height 6
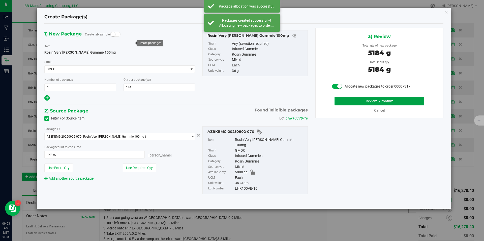
click at [354, 102] on button "Review & Confirm" at bounding box center [379, 101] width 90 height 9
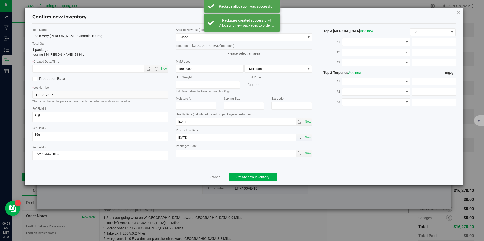
click at [197, 139] on input "2025-07-29" at bounding box center [236, 137] width 120 height 7
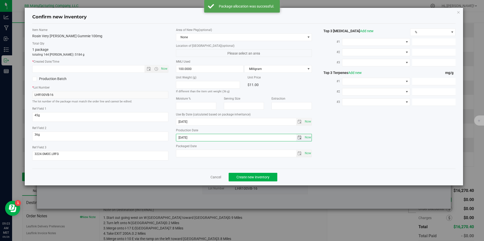
click at [197, 139] on input "2025-07-29" at bounding box center [236, 137] width 120 height 7
click at [133, 70] on input "text" at bounding box center [92, 68] width 120 height 7
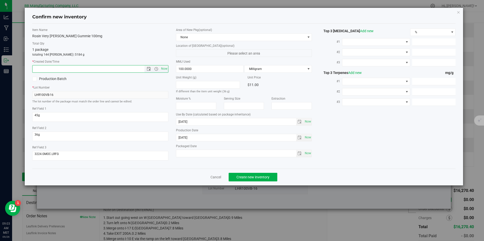
paste input "2025-07-29"
type input "7/29/2025 9:03 AM"
click at [235, 176] on button "Create new inventory" at bounding box center [252, 177] width 49 height 9
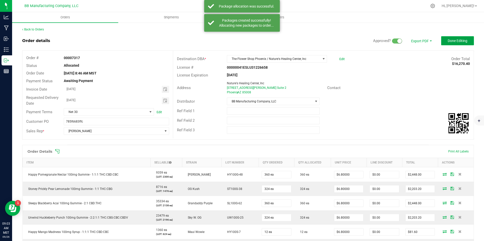
click at [441, 38] on button "Done Editing" at bounding box center [457, 40] width 33 height 9
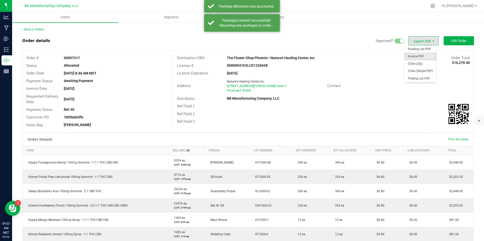
click at [415, 55] on span "Invoice PDF" at bounding box center [420, 56] width 31 height 7
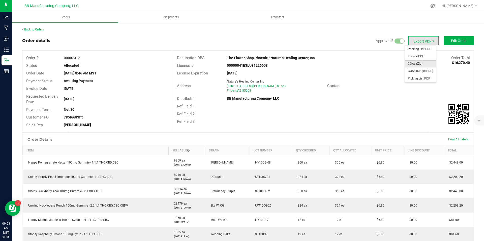
click at [425, 62] on span "COAs (Zip)" at bounding box center [420, 63] width 31 height 7
click at [40, 32] on div "Back to Orders Order details Approved? Export PDF Edit Order Order # 00007317 S…" at bounding box center [247, 244] width 451 height 435
click at [40, 30] on link "Back to Orders" at bounding box center [33, 30] width 22 height 4
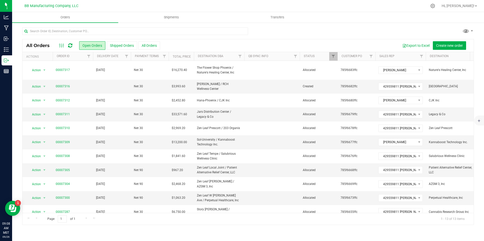
click at [71, 47] on icon at bounding box center [70, 45] width 4 height 5
click at [128, 58] on span "Filter" at bounding box center [126, 56] width 4 height 4
click at [175, 87] on span "select" at bounding box center [173, 87] width 4 height 4
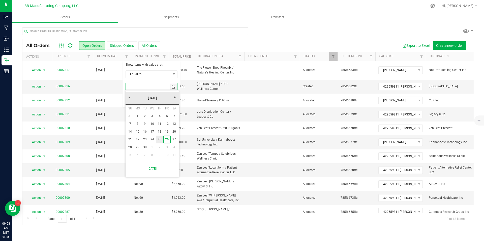
click at [165, 139] on link "26" at bounding box center [166, 140] width 7 height 8
type input "[DATE]"
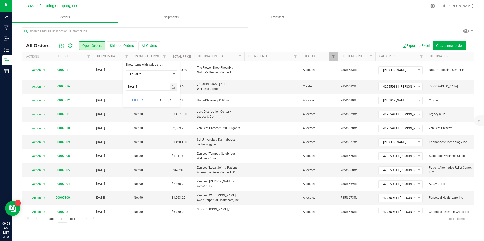
click at [132, 92] on div "Show items with value that: Equal to Equal to Is after Is before [DATE] Filter …" at bounding box center [151, 84] width 58 height 46
click at [134, 101] on button "Filter" at bounding box center [137, 99] width 24 height 11
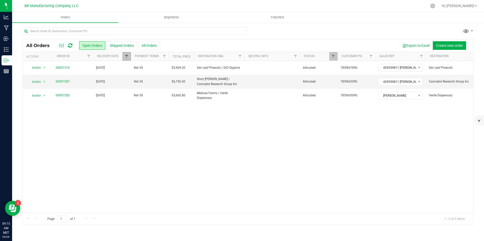
click at [126, 56] on span "Filter" at bounding box center [126, 56] width 4 height 4
click at [172, 99] on button "Clear" at bounding box center [165, 99] width 24 height 11
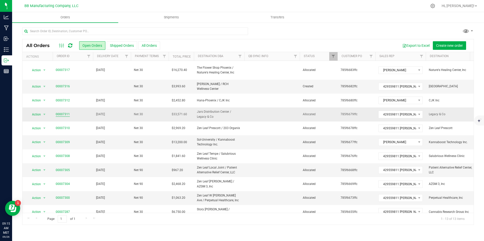
click at [62, 112] on link "00007311" at bounding box center [63, 114] width 14 height 5
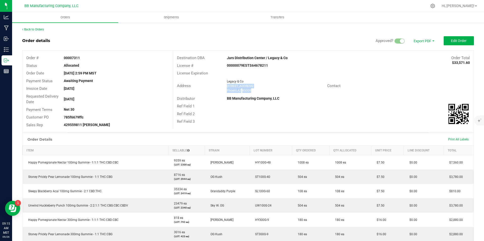
drag, startPoint x: 254, startPoint y: 92, endPoint x: 225, endPoint y: 87, distance: 29.6
click at [227, 87] on ngx-name-and-address "Legacy & Co 1444 North 26th Avenue Phoenix , AZ 85009" at bounding box center [275, 86] width 96 height 14
copy ngx-name-and-address "1444 North 26th Avenue Phoenix , AZ 85009"
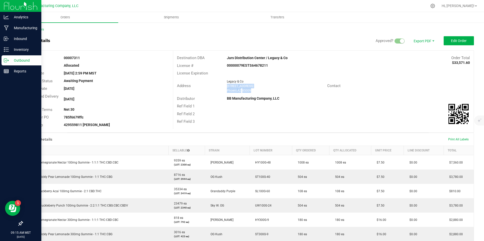
click at [11, 60] on p "Outbound" at bounding box center [24, 60] width 30 height 6
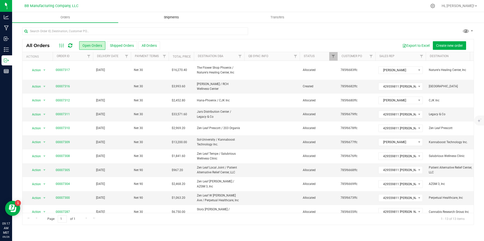
click at [165, 20] on uib-tab-heading "Shipments" at bounding box center [171, 17] width 106 height 10
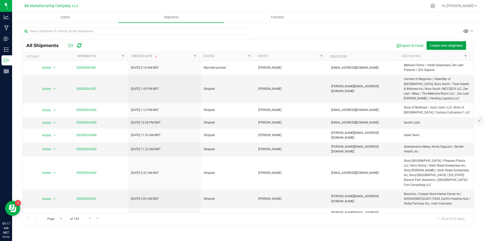
click at [453, 44] on span "Create new shipment" at bounding box center [445, 46] width 33 height 4
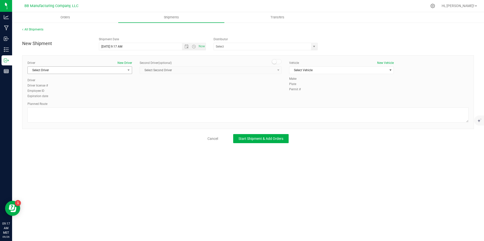
click at [114, 74] on span "Select Driver" at bounding box center [79, 70] width 105 height 8
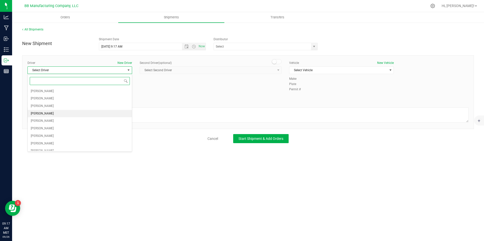
click at [41, 112] on span "Chris Garcia" at bounding box center [42, 114] width 23 height 7
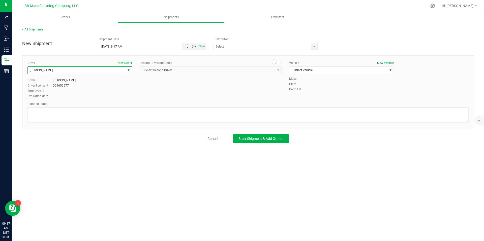
click at [195, 49] on span "Now" at bounding box center [194, 46] width 24 height 7
click at [187, 49] on span "Now" at bounding box center [194, 46] width 24 height 7
click at [193, 47] on span "Open the time view" at bounding box center [194, 47] width 4 height 4
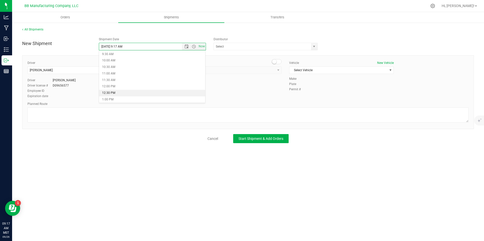
scroll to position [123, 0]
click at [113, 62] on li "10:00 AM" at bounding box center [152, 61] width 106 height 7
type input "9/26/2025 10:00 AM"
click at [311, 45] on span "select" at bounding box center [314, 46] width 6 height 7
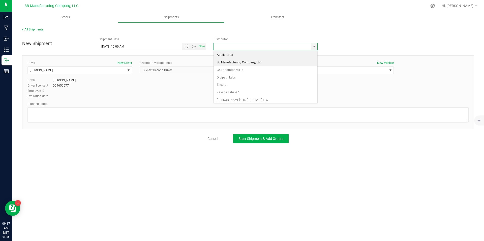
click at [239, 64] on li "BB Manufacturing Company, LLC" at bounding box center [266, 63] width 104 height 8
type input "BB Manufacturing Company, LLC"
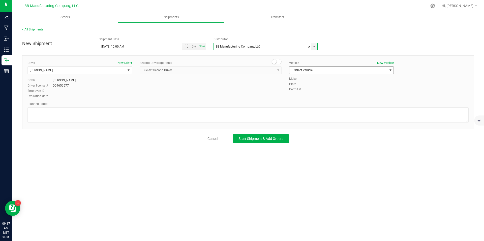
click at [331, 69] on span "Select Vehicle" at bounding box center [338, 70] width 98 height 7
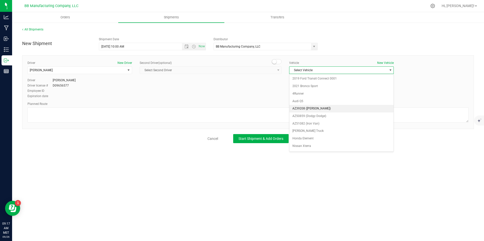
click at [313, 110] on li "AZ39208 (Vana White)" at bounding box center [341, 109] width 104 height 8
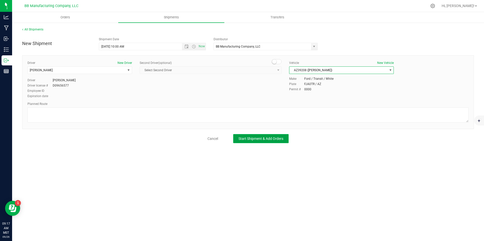
click at [264, 137] on span "Start Shipment & Add Orders" at bounding box center [260, 139] width 45 height 4
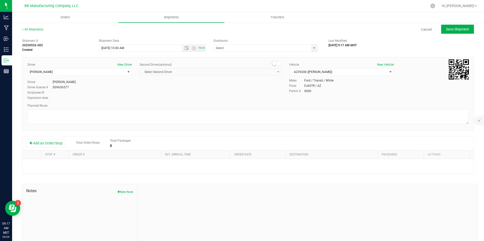
type input "BB Manufacturing Company, LLC"
click at [49, 142] on button "Add an Order/Stop" at bounding box center [46, 143] width 40 height 9
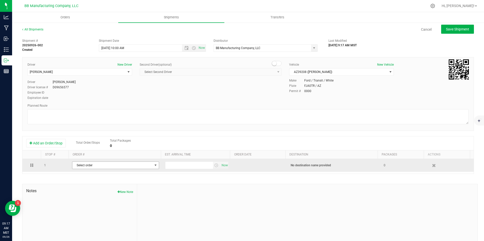
click at [95, 166] on span "Select order" at bounding box center [112, 165] width 80 height 7
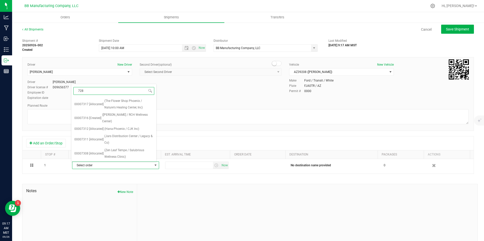
type input "7287"
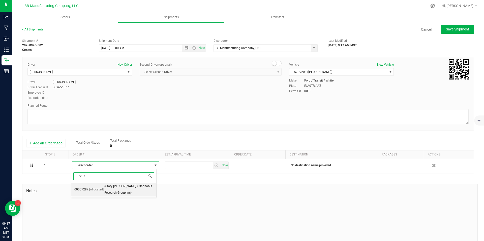
click at [120, 191] on span "(Story Tolleson / Cannabis Research Group Inc)" at bounding box center [128, 189] width 49 height 13
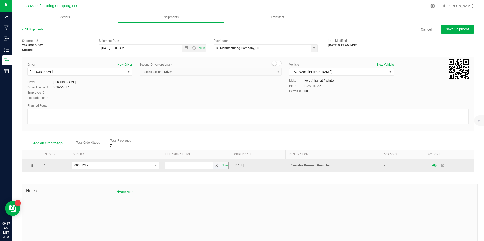
click at [216, 164] on span "select" at bounding box center [216, 165] width 7 height 7
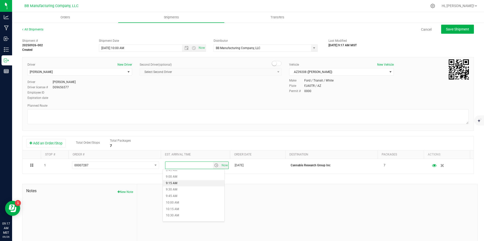
scroll to position [233, 0]
click at [172, 214] on li "10:30 AM" at bounding box center [193, 212] width 61 height 7
click at [457, 33] on button "Save Shipment" at bounding box center [457, 29] width 33 height 9
type input "9/26/2025 5:00 PM"
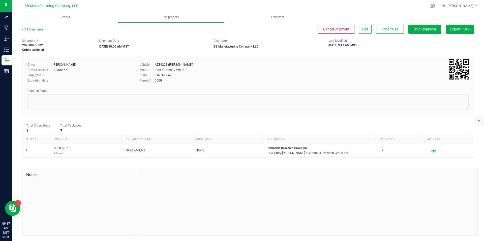
click at [458, 31] on button "Export PDF" at bounding box center [460, 29] width 28 height 9
click at [445, 39] on span "Manifest by Package ID" at bounding box center [452, 41] width 32 height 4
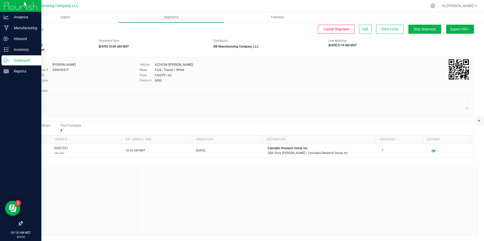
click at [9, 62] on p "Outbound" at bounding box center [24, 60] width 30 height 6
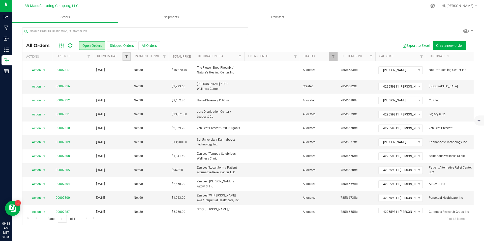
click at [128, 56] on span "Filter" at bounding box center [126, 56] width 4 height 4
click at [171, 88] on span "select" at bounding box center [173, 87] width 4 height 4
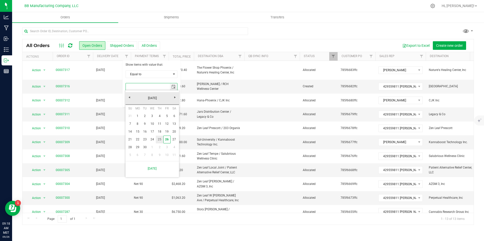
click at [165, 140] on link "26" at bounding box center [166, 140] width 7 height 8
type input "[DATE]"
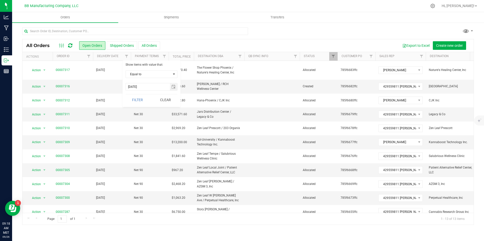
click at [129, 90] on div "Show items with value that: Equal to Equal to Is after Is before [DATE] Filter …" at bounding box center [151, 84] width 58 height 46
click at [132, 98] on button "Filter" at bounding box center [137, 99] width 24 height 11
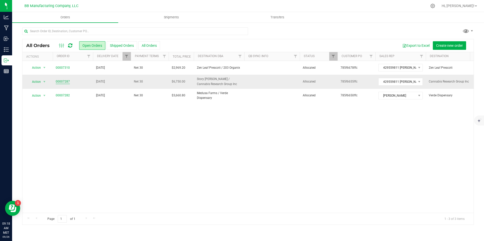
click at [60, 82] on link "00007287" at bounding box center [63, 81] width 14 height 5
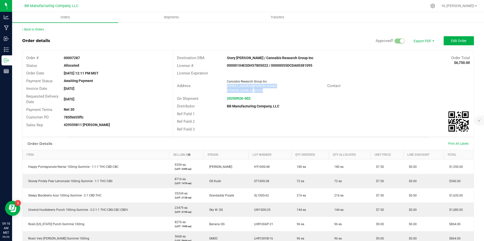
drag, startPoint x: 254, startPoint y: 91, endPoint x: 224, endPoint y: 87, distance: 30.8
click at [224, 87] on div "Cannabis Research Group Inc 9897 W McDowell RD Tolleson , AZ 85353" at bounding box center [275, 86] width 103 height 14
copy ngx-name-and-address "9897 W McDowell RD Tolleson , AZ 85353"
click at [38, 31] on div "Back to Orders" at bounding box center [247, 29] width 451 height 5
click at [38, 30] on link "Back to Orders" at bounding box center [33, 30] width 22 height 4
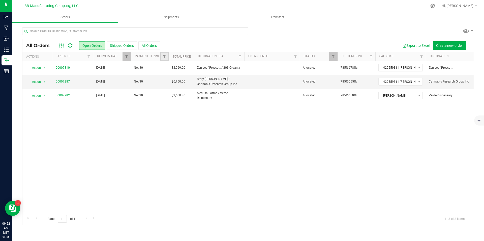
click at [166, 59] on link "Filter" at bounding box center [164, 56] width 8 height 9
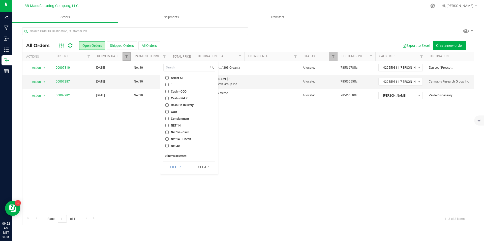
click at [127, 54] on link "Filter" at bounding box center [126, 56] width 8 height 9
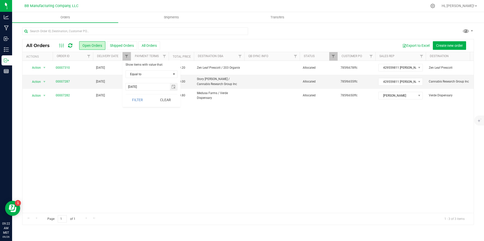
click at [173, 82] on div "Show items with value that: Equal to Equal to Is after Is before [DATE] Filter …" at bounding box center [151, 84] width 58 height 46
click at [174, 87] on span "select" at bounding box center [173, 87] width 4 height 4
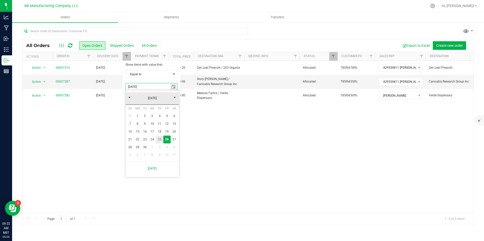
click at [158, 139] on link "25" at bounding box center [159, 140] width 7 height 8
type input "[DATE]"
click at [137, 103] on button "Filter" at bounding box center [137, 99] width 24 height 11
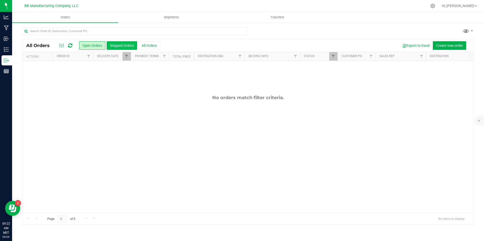
click at [134, 44] on button "Shipped Orders" at bounding box center [122, 45] width 30 height 9
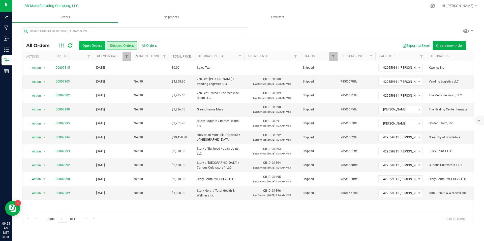
click at [98, 47] on button "Open Orders" at bounding box center [92, 45] width 26 height 9
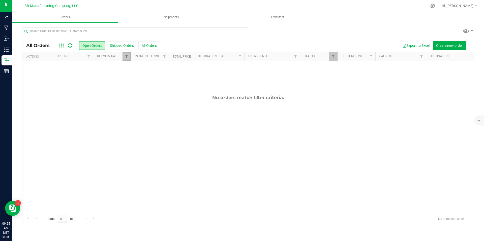
click at [123, 55] on link "Filter" at bounding box center [126, 56] width 8 height 9
click at [164, 99] on button "Clear" at bounding box center [165, 99] width 24 height 11
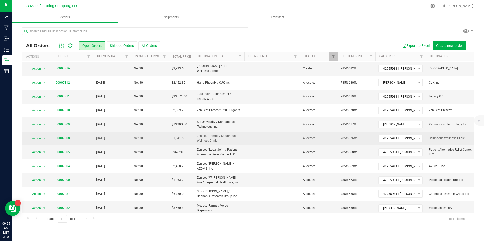
scroll to position [33, 0]
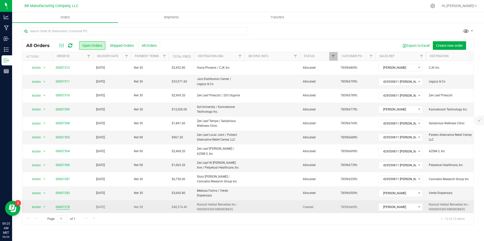
click at [61, 205] on link "00007278" at bounding box center [63, 207] width 14 height 5
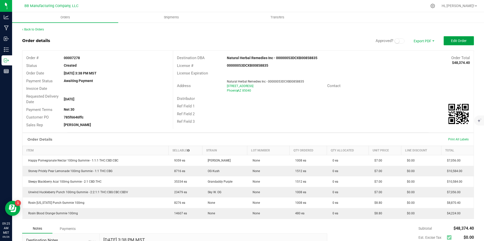
click at [455, 37] on button "Edit Order" at bounding box center [458, 40] width 30 height 9
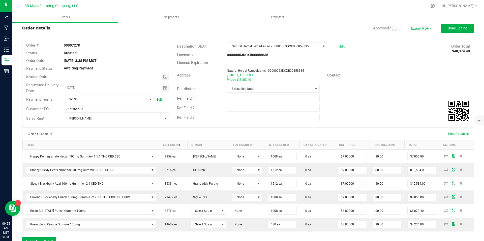
scroll to position [42, 0]
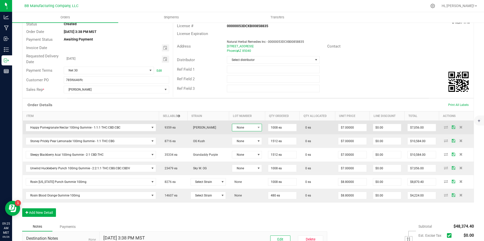
click at [255, 128] on span at bounding box center [258, 127] width 6 height 7
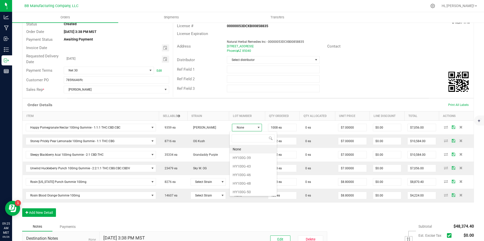
click at [230, 105] on div "Order Details Print All Labels" at bounding box center [247, 105] width 451 height 13
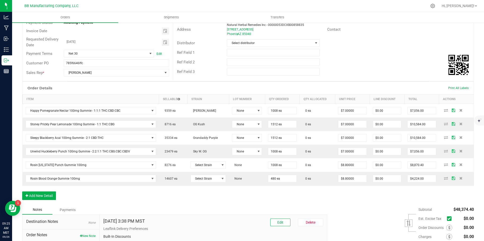
scroll to position [84, 0]
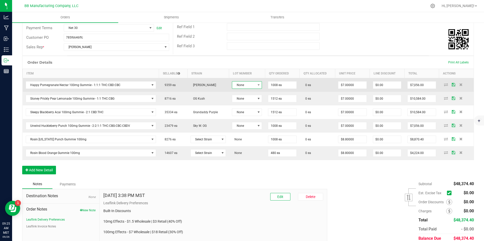
click at [251, 88] on span "None" at bounding box center [243, 85] width 23 height 7
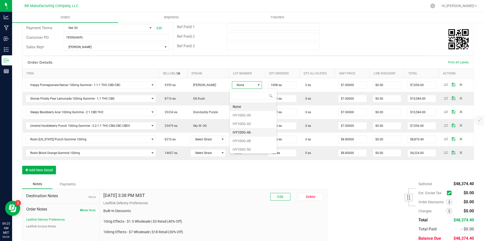
click at [245, 131] on li "HY100G-46" at bounding box center [252, 132] width 47 height 9
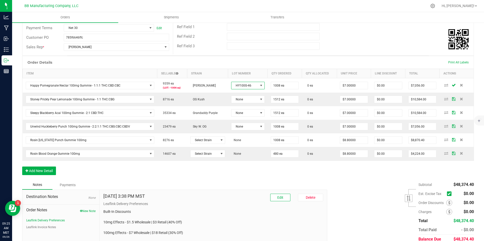
click at [240, 84] on span "HY100G-46" at bounding box center [244, 85] width 27 height 7
click at [245, 142] on li "HY100G-48" at bounding box center [251, 141] width 47 height 9
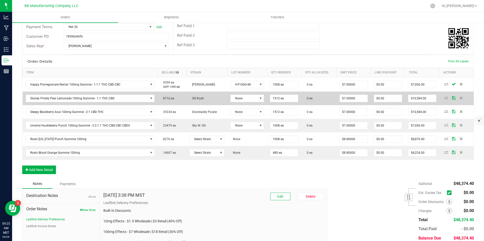
click at [243, 94] on td "None" at bounding box center [247, 99] width 40 height 14
click at [244, 96] on span "None" at bounding box center [243, 98] width 27 height 7
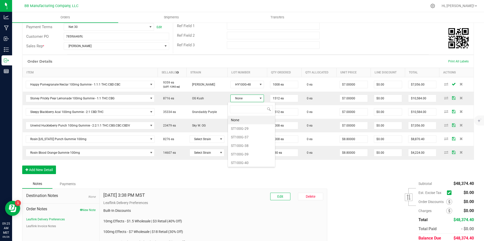
scroll to position [8, 33]
click at [245, 144] on li "ST100G-38" at bounding box center [251, 146] width 47 height 9
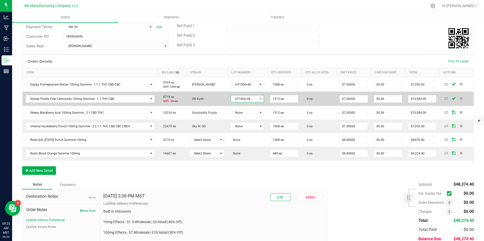
click at [249, 99] on span "ST100G-38" at bounding box center [243, 98] width 27 height 7
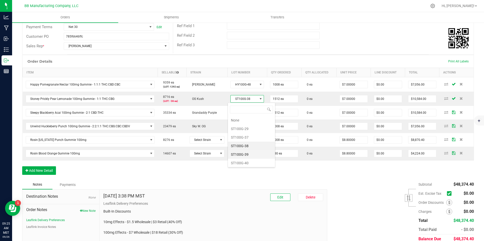
click at [242, 150] on li "ST100G-39" at bounding box center [251, 154] width 47 height 9
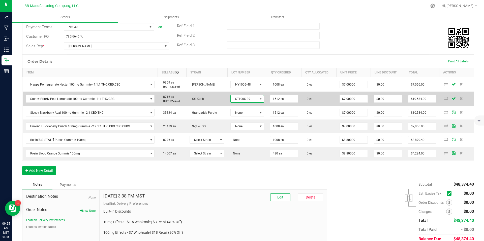
click at [245, 101] on span "ST100G-39" at bounding box center [243, 98] width 27 height 7
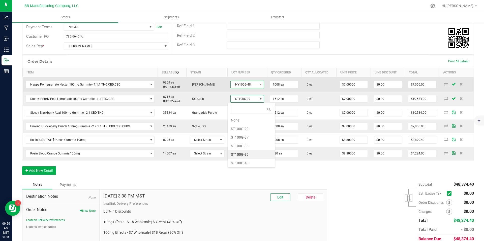
click at [247, 83] on span "HY100G-48" at bounding box center [243, 84] width 27 height 7
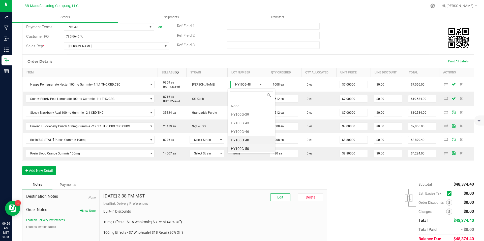
click at [244, 152] on li "HY100G-50" at bounding box center [251, 149] width 47 height 9
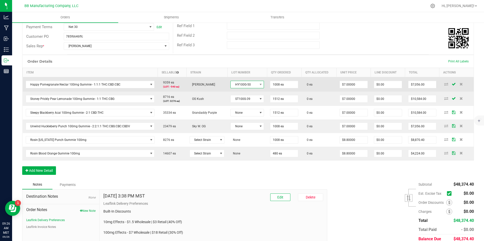
click at [249, 88] on span "HY100G-50" at bounding box center [243, 84] width 27 height 7
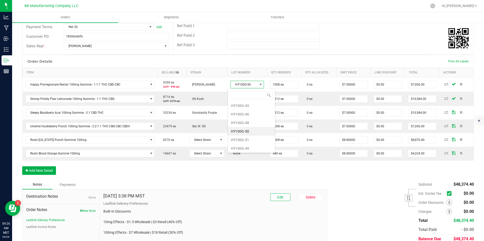
scroll to position [18, 0]
click at [241, 136] on li "HY100G-51" at bounding box center [251, 139] width 47 height 9
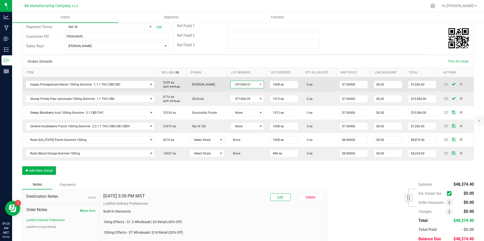
click at [253, 87] on span "HY100G-51" at bounding box center [243, 84] width 27 height 7
click at [218, 86] on td "[PERSON_NAME]" at bounding box center [206, 84] width 41 height 15
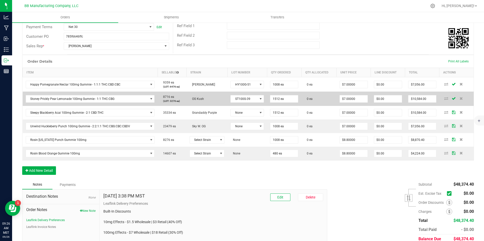
click at [238, 103] on td "ST100G-39" at bounding box center [247, 99] width 40 height 14
click at [239, 102] on span "ST100G-39" at bounding box center [243, 98] width 27 height 7
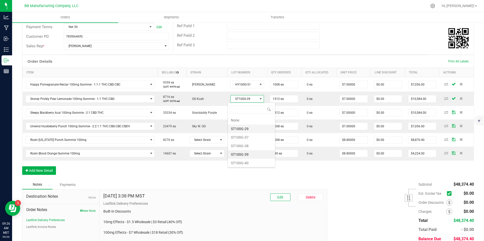
click at [246, 129] on li "ST100G-29" at bounding box center [251, 129] width 47 height 9
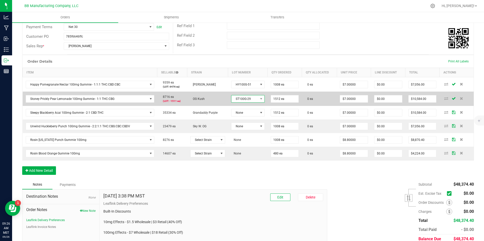
click at [246, 98] on span "ST100G-29" at bounding box center [244, 98] width 27 height 7
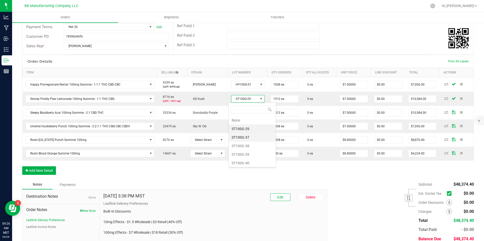
scroll to position [1, 0]
click at [245, 142] on li "ST100G-38" at bounding box center [251, 145] width 47 height 9
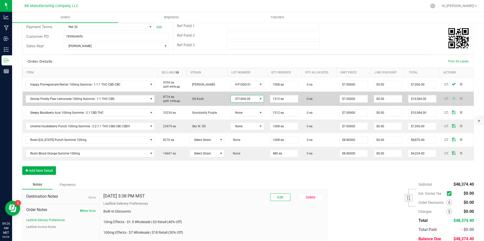
click at [247, 102] on span "ST100G-38" at bounding box center [243, 98] width 27 height 7
click at [247, 100] on span "ST100G-38" at bounding box center [243, 98] width 27 height 7
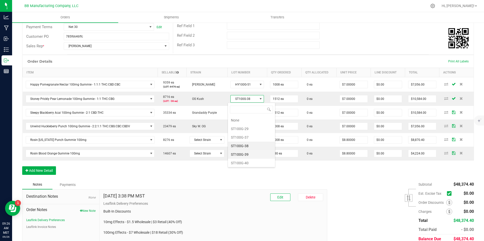
click at [241, 152] on li "ST100G-39" at bounding box center [251, 154] width 47 height 9
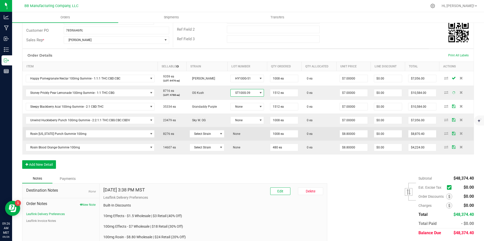
scroll to position [94, 0]
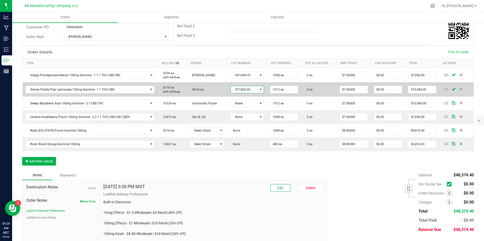
click at [239, 93] on span "ST100G-39" at bounding box center [243, 89] width 27 height 7
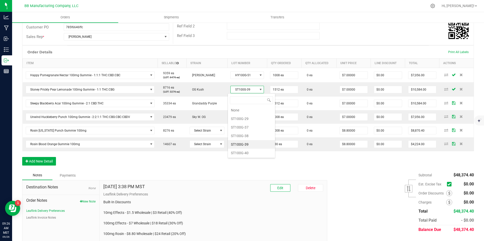
scroll to position [1, 0]
click at [243, 152] on li "ST100G-40" at bounding box center [251, 153] width 47 height 9
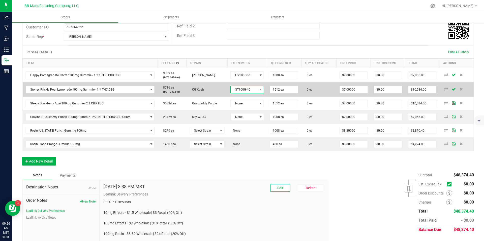
click at [246, 88] on span "ST100G-40" at bounding box center [243, 89] width 27 height 7
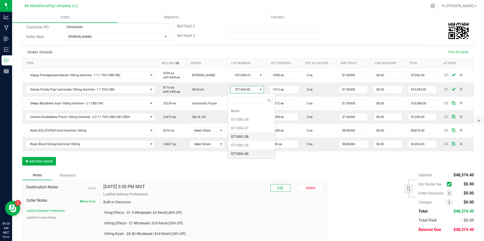
scroll to position [8, 33]
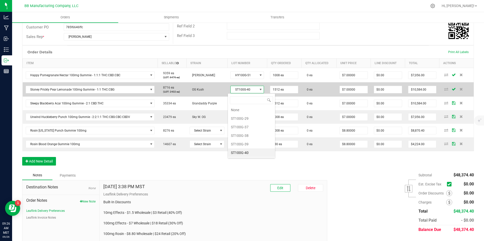
click at [238, 89] on span "ST100G-40" at bounding box center [243, 89] width 27 height 7
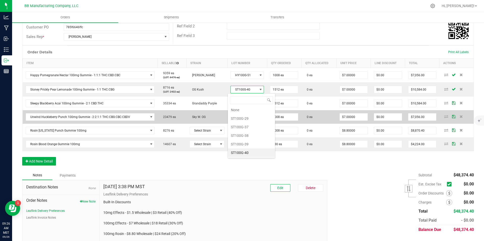
click at [219, 123] on td "Sky W. OG" at bounding box center [206, 117] width 41 height 14
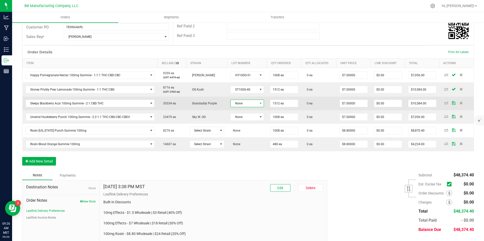
click at [244, 105] on span "None" at bounding box center [243, 103] width 27 height 7
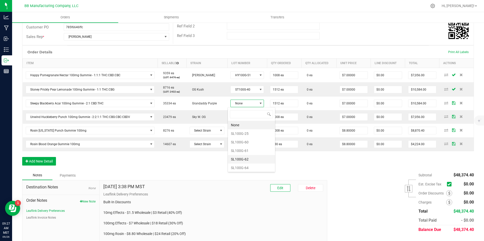
click at [248, 157] on li "SL100G-62" at bounding box center [251, 159] width 47 height 9
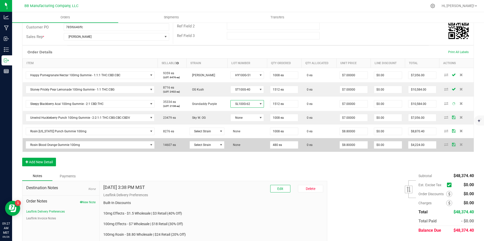
scroll to position [0, 0]
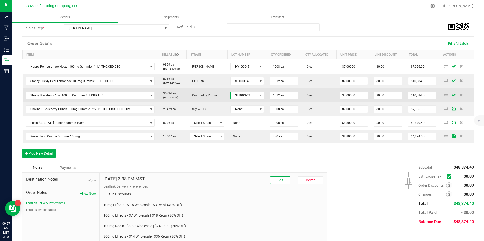
click at [248, 94] on span "SL100G-62" at bounding box center [243, 95] width 27 height 7
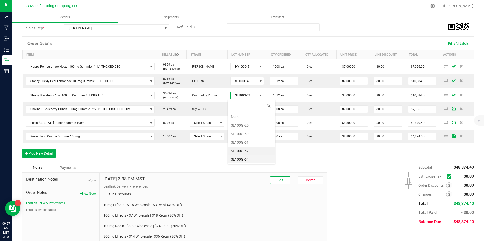
click at [245, 160] on li "SL100G-64" at bounding box center [251, 159] width 47 height 9
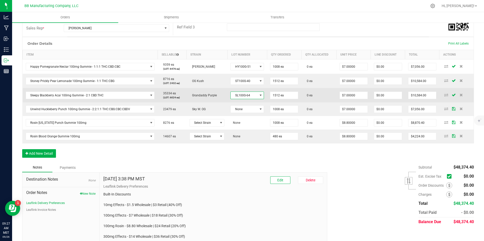
click at [251, 95] on span "SL100G-64" at bounding box center [243, 95] width 27 height 7
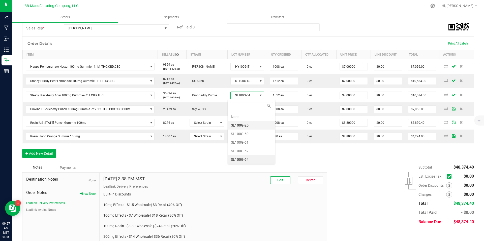
scroll to position [25181, 25156]
click at [252, 126] on li "SL100G-63" at bounding box center [251, 124] width 47 height 9
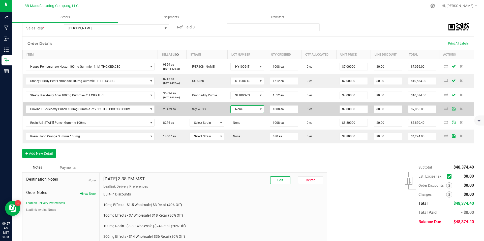
click at [240, 107] on span "None" at bounding box center [243, 109] width 27 height 7
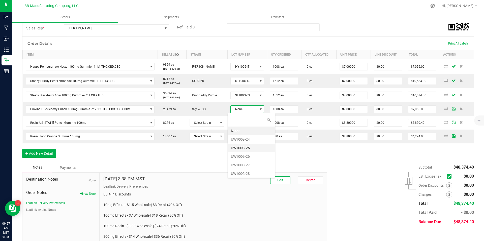
click at [244, 146] on li "UW100G-25" at bounding box center [251, 148] width 47 height 9
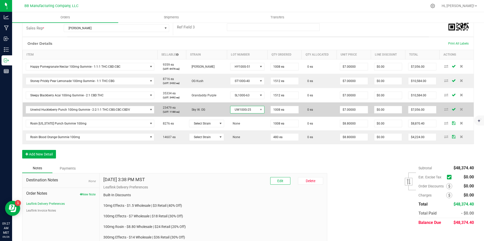
click at [247, 110] on span "UW100G-25" at bounding box center [243, 109] width 27 height 7
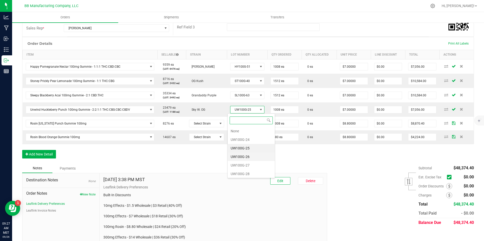
click at [246, 156] on li "UW100G-26" at bounding box center [250, 157] width 47 height 9
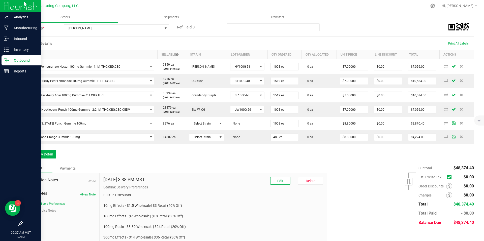
click at [6, 58] on icon at bounding box center [6, 60] width 5 height 5
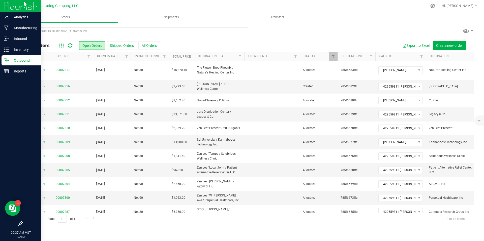
click at [66, 47] on span at bounding box center [61, 46] width 9 height 6
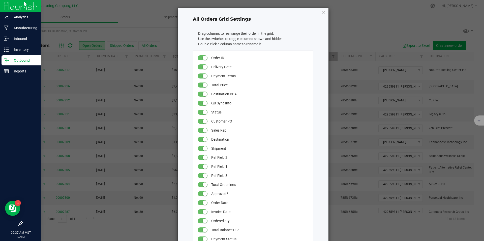
click at [68, 45] on ngb-modal-window "All Orders Grid Settings Drag columns to rearrange their order in the grid. Use…" at bounding box center [243, 120] width 487 height 241
click at [322, 14] on icon "button" at bounding box center [324, 12] width 4 height 6
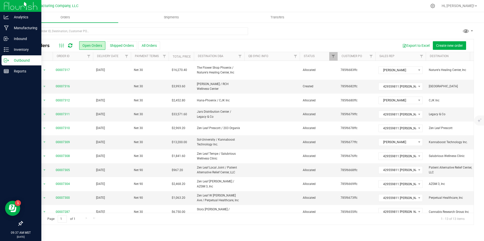
click at [73, 48] on div at bounding box center [65, 46] width 17 height 6
